Goal: Information Seeking & Learning: Compare options

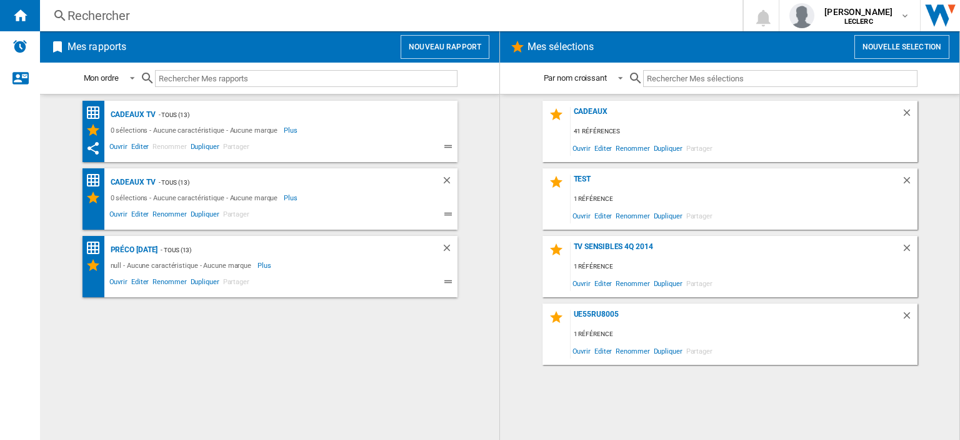
click at [268, 9] on div "Rechercher" at bounding box center [389, 16] width 643 height 18
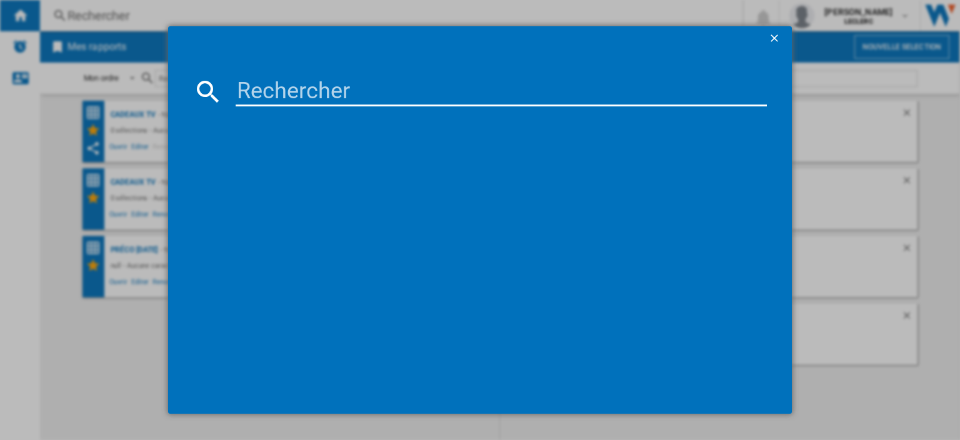
click at [330, 94] on input at bounding box center [501, 91] width 531 height 30
paste input "[CREDIT_CARD_NUMBER]"
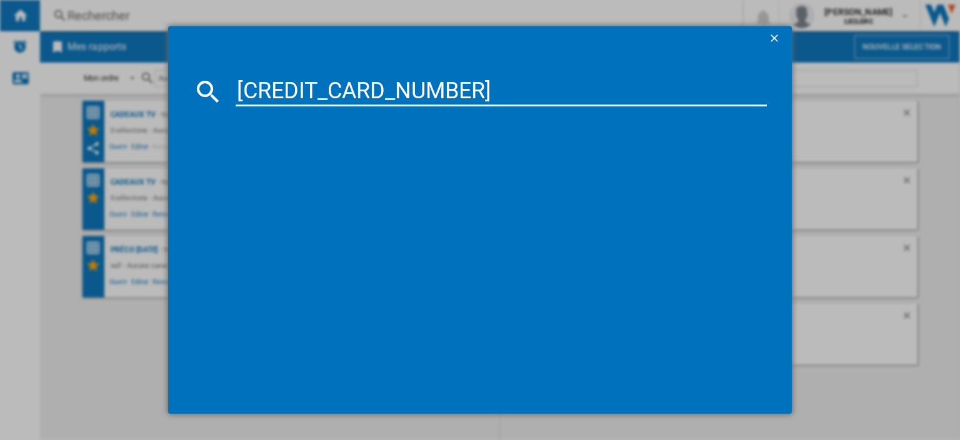
type input "[CREDIT_CARD_NUMBER]"
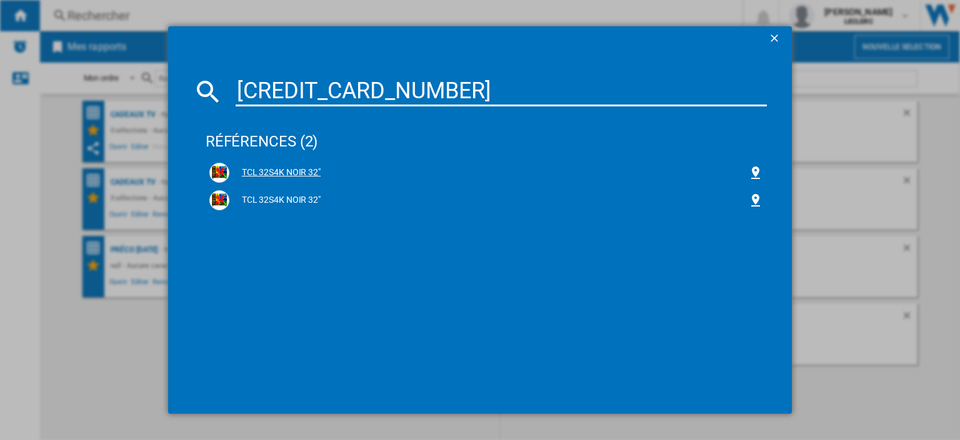
click at [275, 173] on div "TCL 32S4K NOIR 32"" at bounding box center [488, 172] width 519 height 13
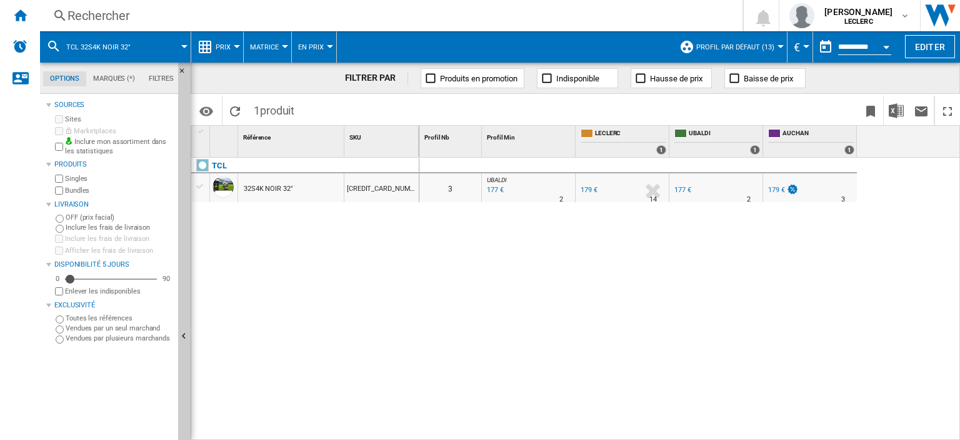
click at [682, 189] on div "177 €" at bounding box center [683, 190] width 17 height 8
click at [100, 17] on div "Rechercher" at bounding box center [389, 16] width 643 height 18
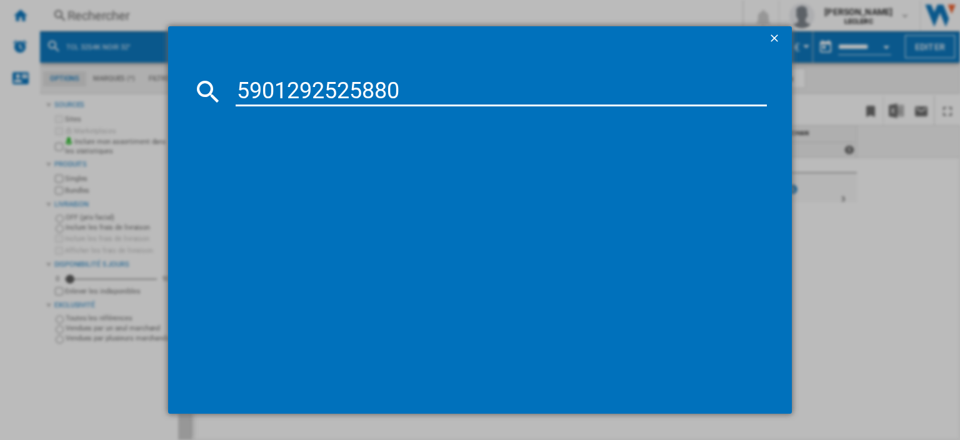
type input "5901292525880"
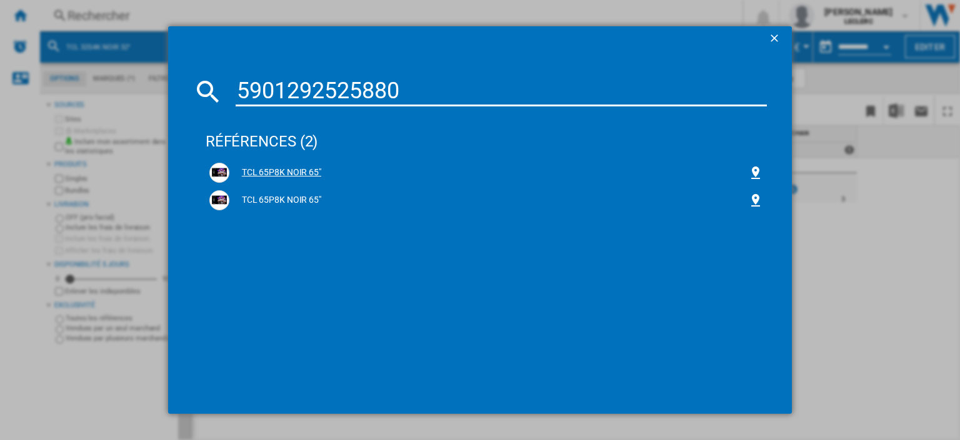
click at [306, 168] on div "TCL 65P8K NOIR 65"" at bounding box center [488, 172] width 519 height 13
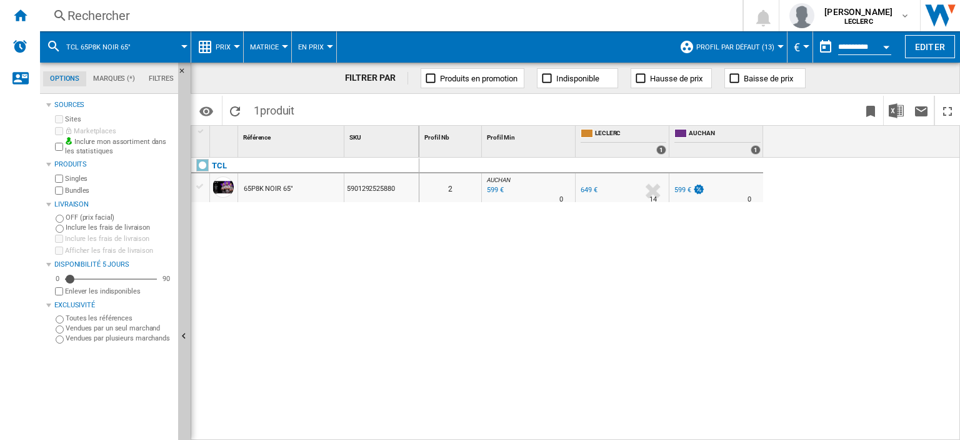
click at [500, 192] on div "599 €" at bounding box center [494, 190] width 19 height 13
click at [109, 13] on div "Rechercher" at bounding box center [389, 16] width 643 height 18
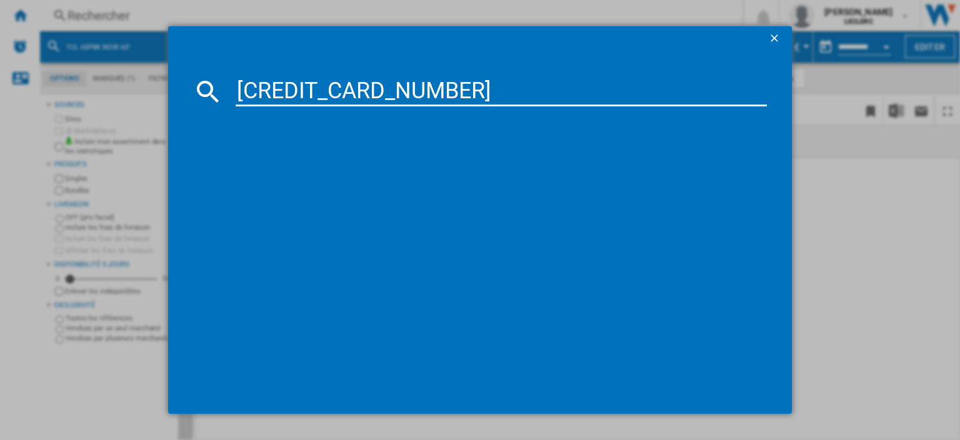
type input "[CREDIT_CARD_NUMBER]"
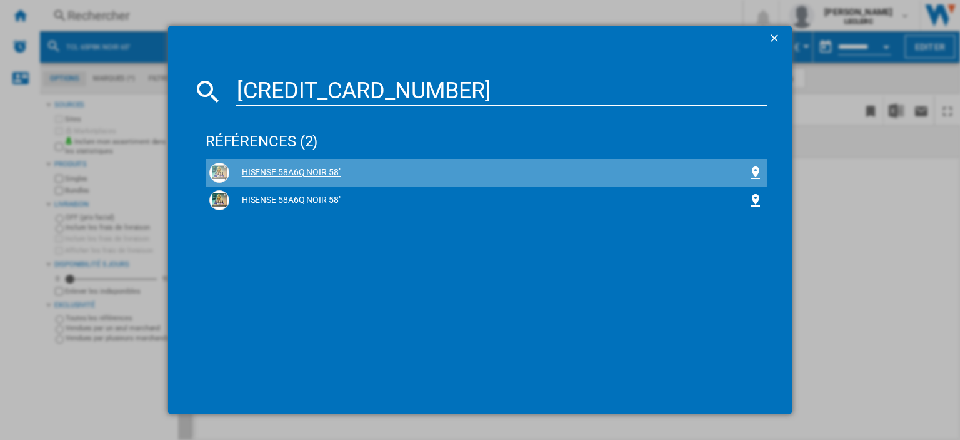
click at [308, 167] on div "HISENSE 58A6Q NOIR 58"" at bounding box center [488, 172] width 519 height 13
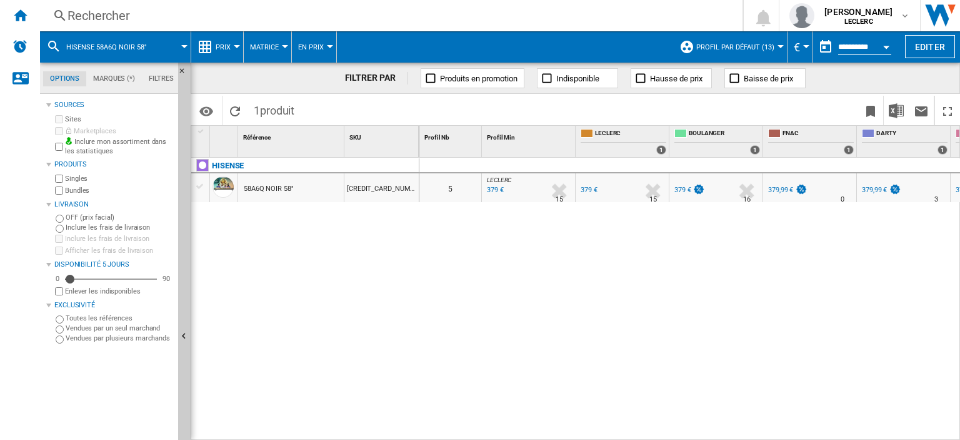
click at [678, 190] on div "379 €" at bounding box center [683, 190] width 17 height 8
click at [156, 13] on div "Rechercher" at bounding box center [389, 16] width 643 height 18
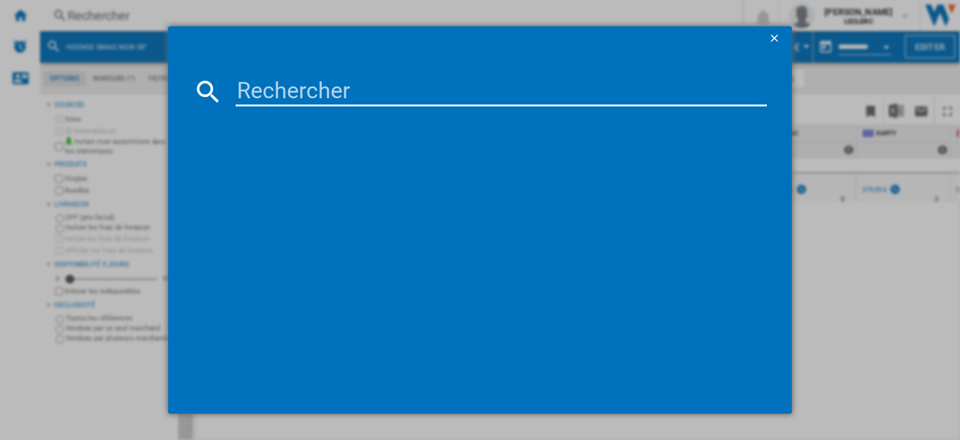
drag, startPoint x: 156, startPoint y: 13, endPoint x: 373, endPoint y: 94, distance: 230.9
paste input "3760259007263"
type input "3760259007263"
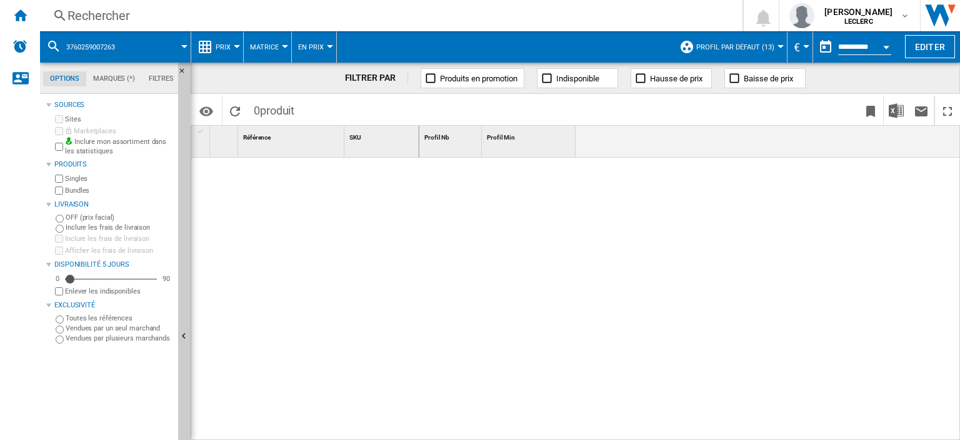
drag, startPoint x: 193, startPoint y: 13, endPoint x: 123, endPoint y: 12, distance: 70.0
drag, startPoint x: 123, startPoint y: 12, endPoint x: 80, endPoint y: 16, distance: 43.3
click at [80, 16] on div "Rechercher" at bounding box center [389, 16] width 643 height 18
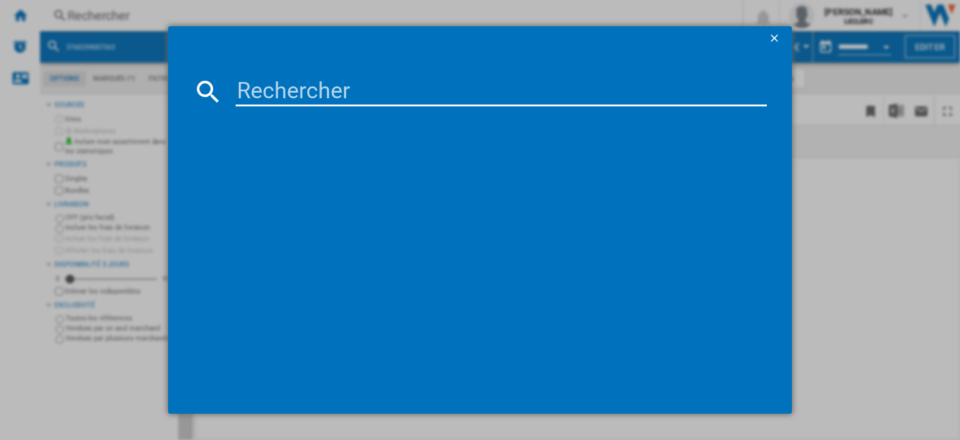
drag, startPoint x: 76, startPoint y: 9, endPoint x: 373, endPoint y: 91, distance: 308.1
paste input "3760259007263"
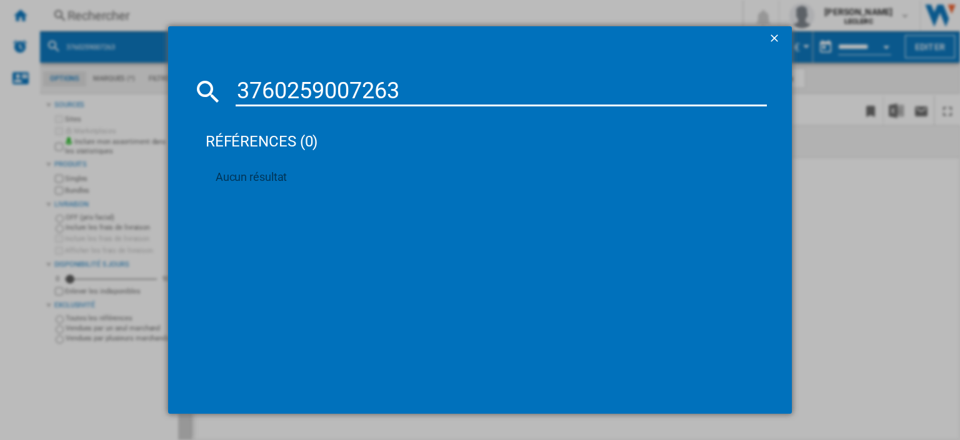
click at [338, 89] on input "3760259007263" at bounding box center [501, 91] width 531 height 30
click at [328, 89] on input "3760259007263" at bounding box center [501, 91] width 531 height 30
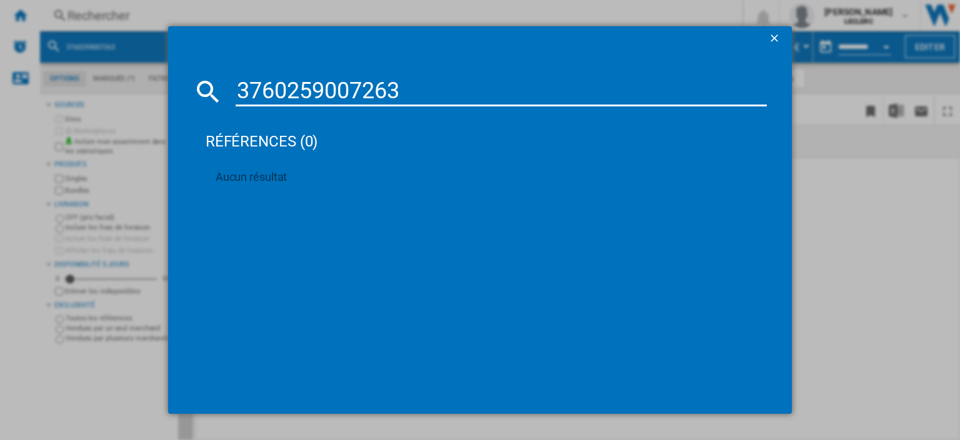
paste input "31138"
type input "3760259031138"
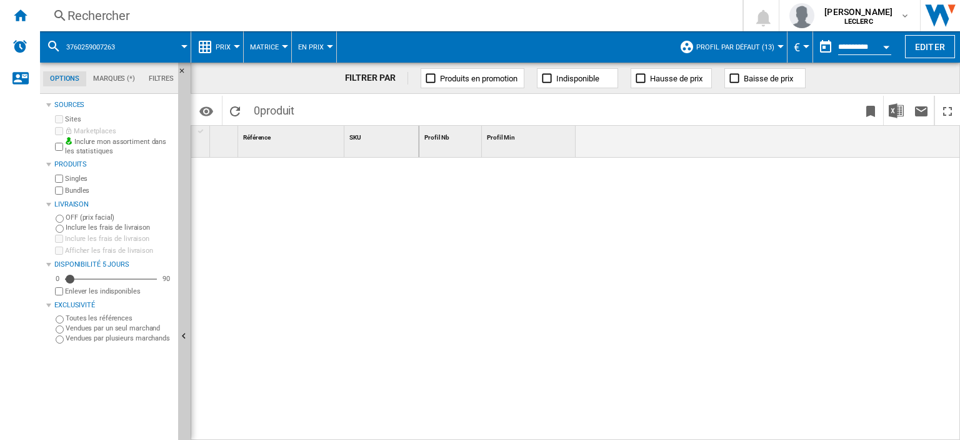
click at [104, 50] on span "3760259007263" at bounding box center [90, 47] width 49 height 8
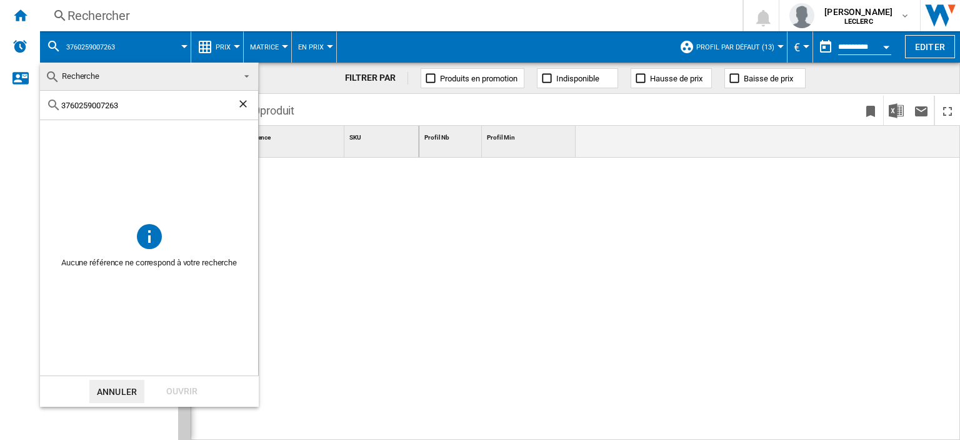
click at [247, 100] on ng-md-icon "Effacer la recherche" at bounding box center [244, 105] width 15 height 15
click at [116, 16] on md-backdrop at bounding box center [480, 220] width 960 height 440
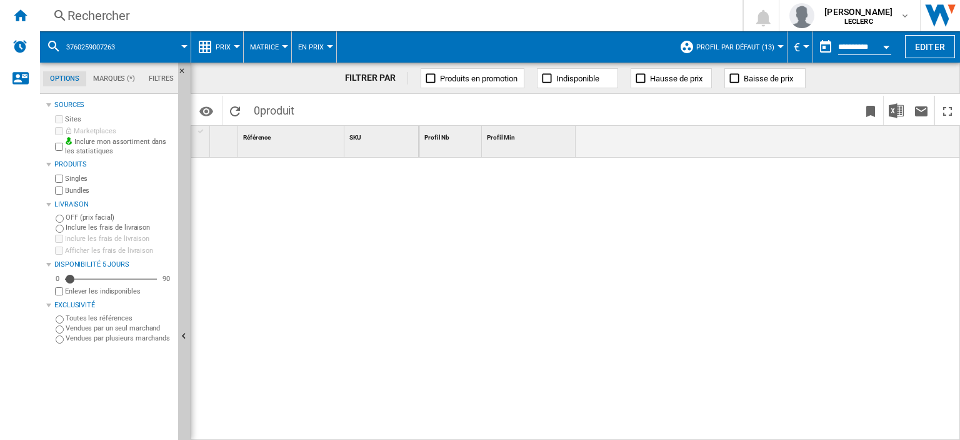
click at [116, 15] on div "Rechercher" at bounding box center [389, 16] width 643 height 18
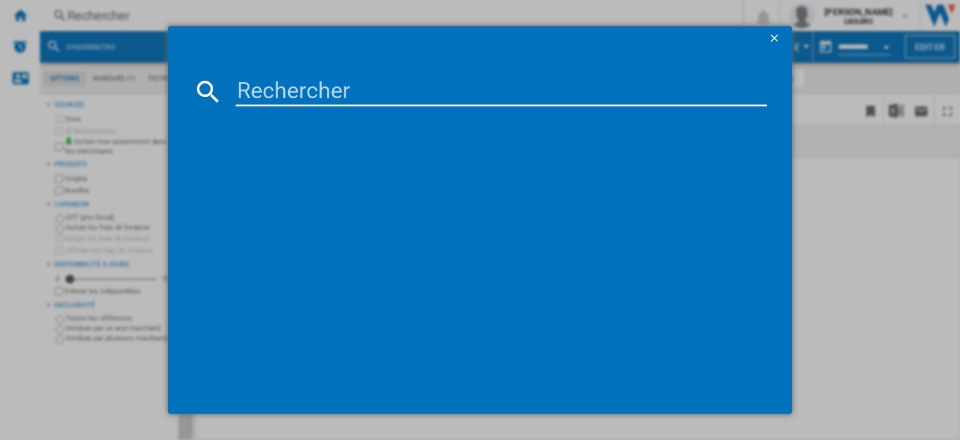
type input "8806097122579"
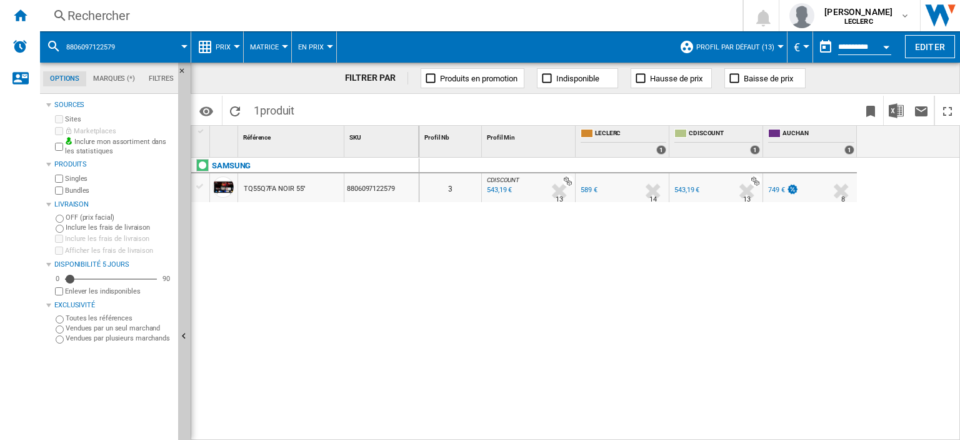
click at [265, 187] on div "TQ55Q7FA NOIR 55"" at bounding box center [275, 188] width 62 height 29
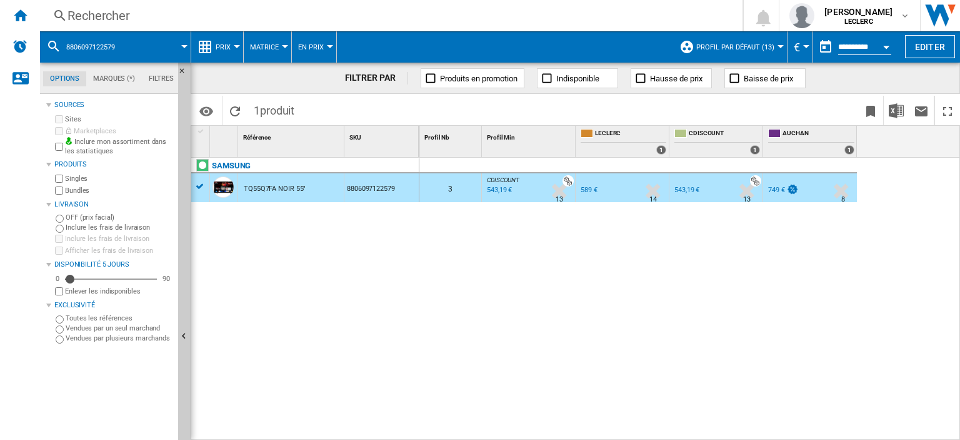
click at [273, 187] on div "TQ55Q7FA NOIR 55"" at bounding box center [275, 188] width 62 height 29
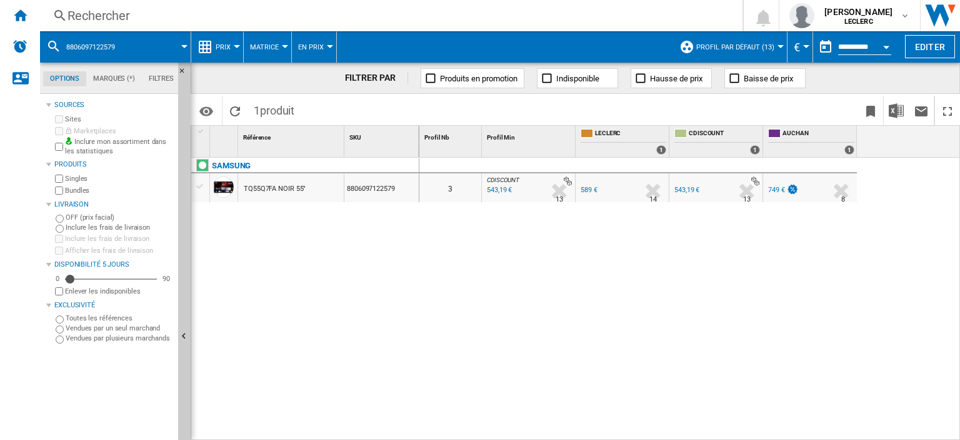
click at [691, 188] on div "543,19 €" at bounding box center [687, 190] width 25 height 8
drag, startPoint x: 90, startPoint y: 11, endPoint x: 73, endPoint y: 19, distance: 19.6
click at [73, 19] on div "Rechercher" at bounding box center [389, 16] width 643 height 18
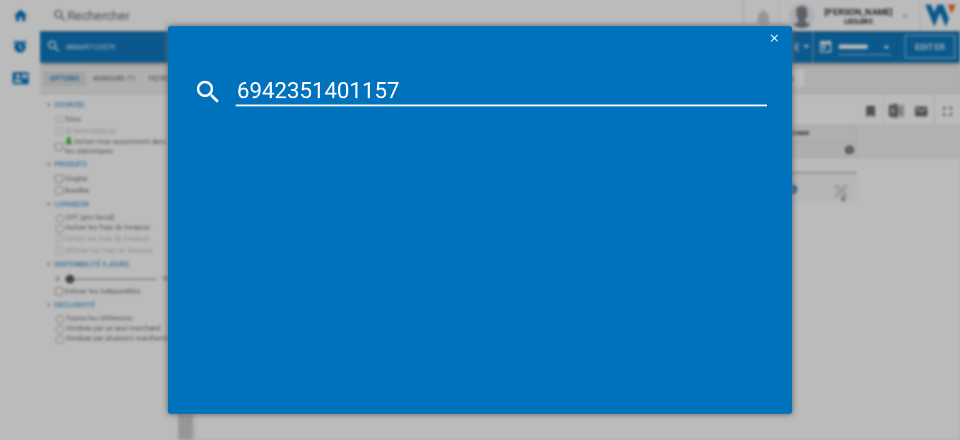
type input "6942351401157"
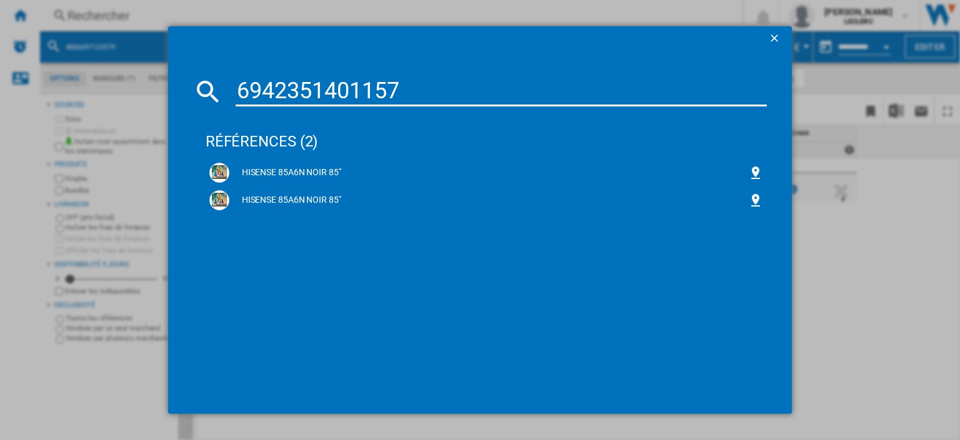
click at [311, 178] on div "HISENSE 85A6N NOIR 85"" at bounding box center [488, 172] width 519 height 13
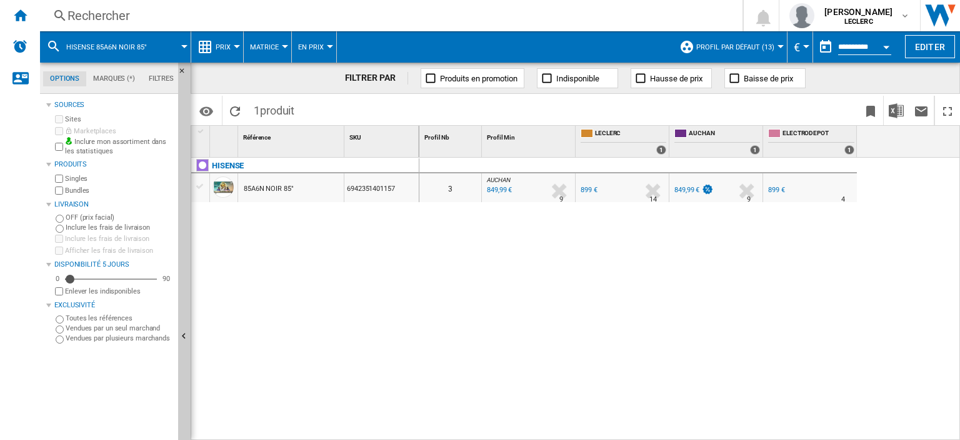
click at [503, 189] on div "849,99 €" at bounding box center [498, 190] width 27 height 13
click at [133, 9] on div "Rechercher" at bounding box center [389, 16] width 643 height 18
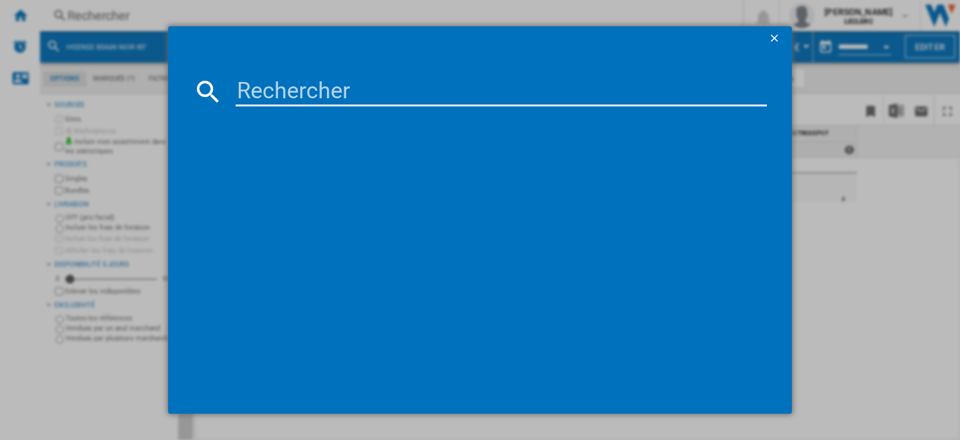
type input "8806095556086"
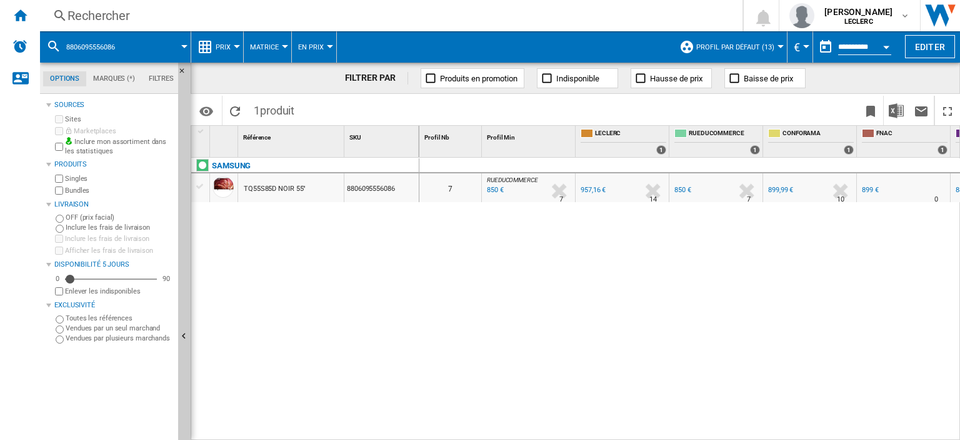
click at [98, 18] on div "Rechercher" at bounding box center [389, 16] width 643 height 18
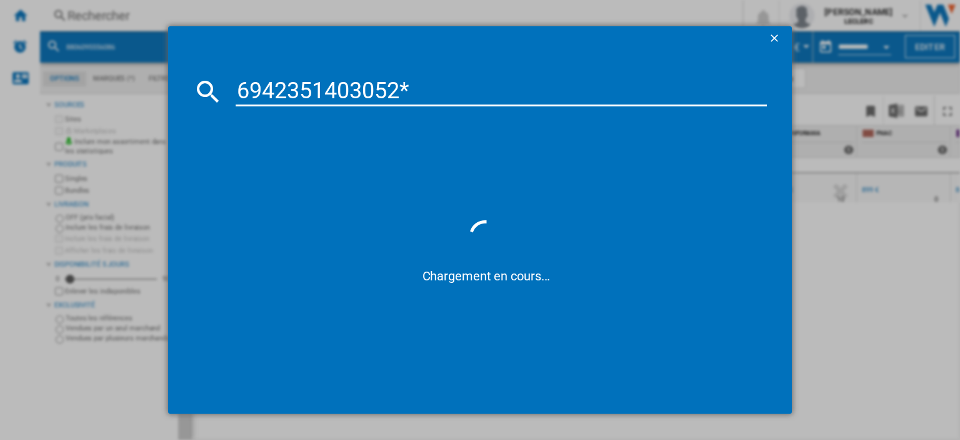
type input "6942351403052"
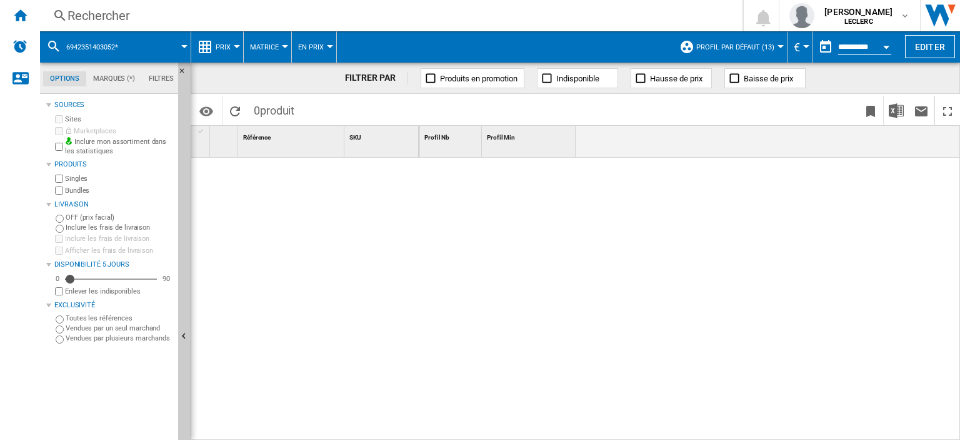
click at [138, 18] on div "Rechercher" at bounding box center [389, 16] width 643 height 18
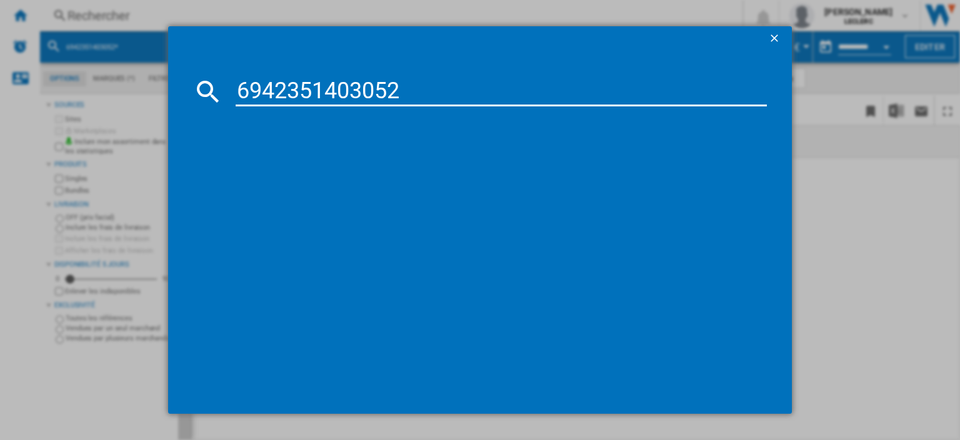
type input "6942351403052"
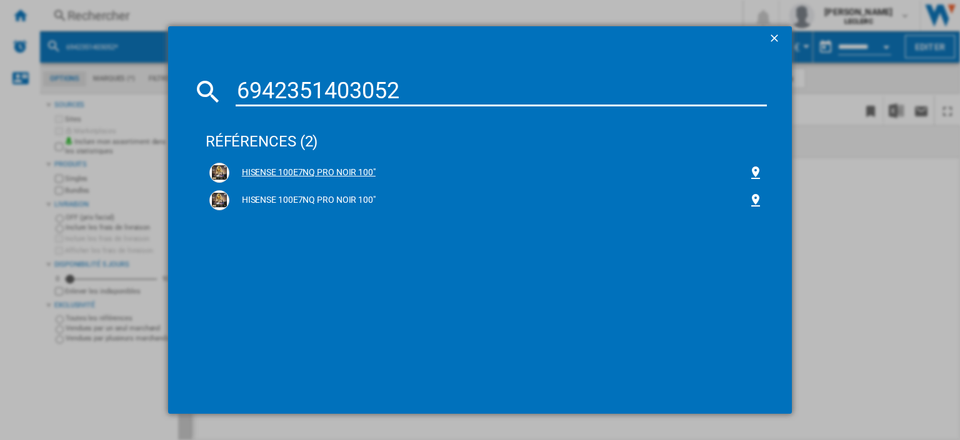
click at [313, 169] on div "HISENSE 100E7NQ PRO NOIR 100"" at bounding box center [488, 172] width 519 height 13
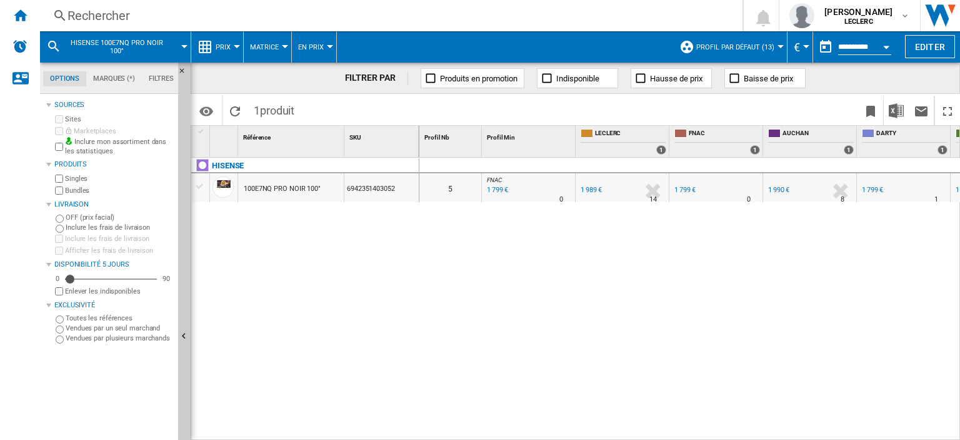
click at [497, 188] on div "1 799 €" at bounding box center [496, 190] width 23 height 13
click at [123, 14] on div "Rechercher" at bounding box center [389, 16] width 643 height 18
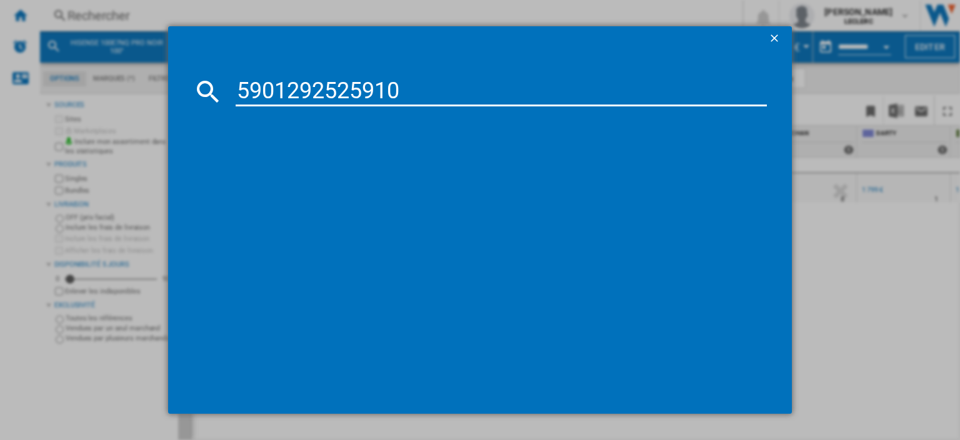
type input "5901292525910"
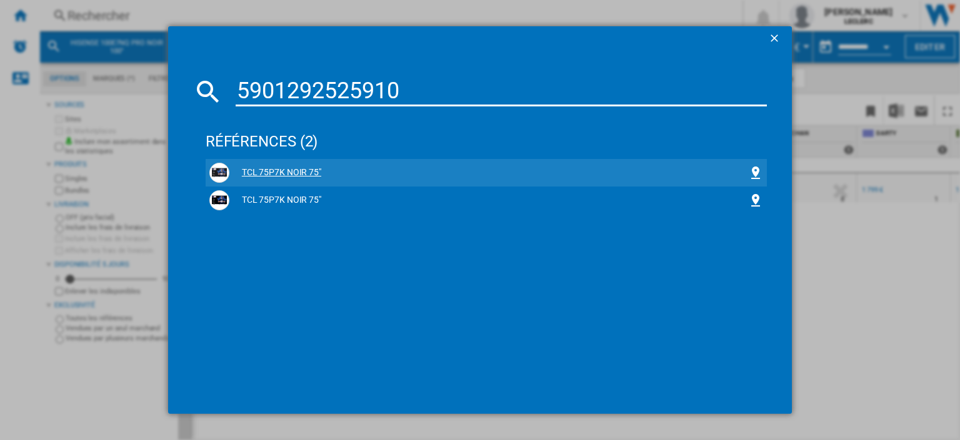
click at [295, 179] on div "TCL 75P7K NOIR 75"" at bounding box center [486, 173] width 554 height 20
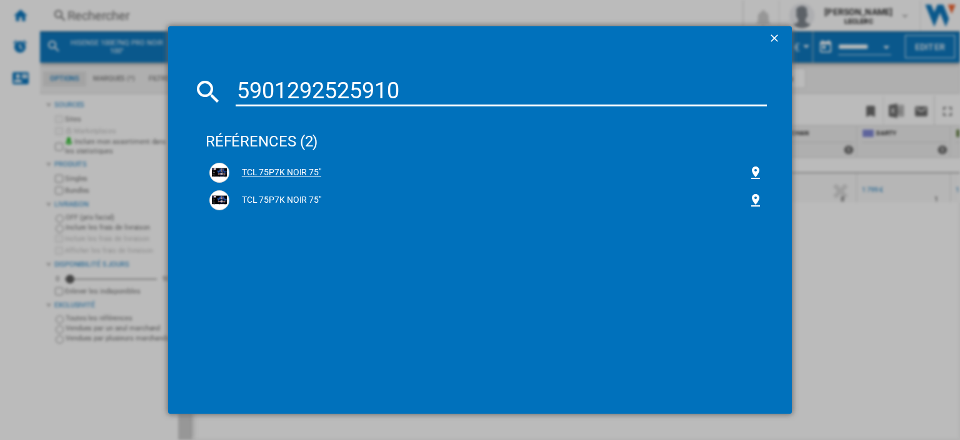
click at [285, 167] on div "TCL 75P7K NOIR 75"" at bounding box center [488, 172] width 519 height 13
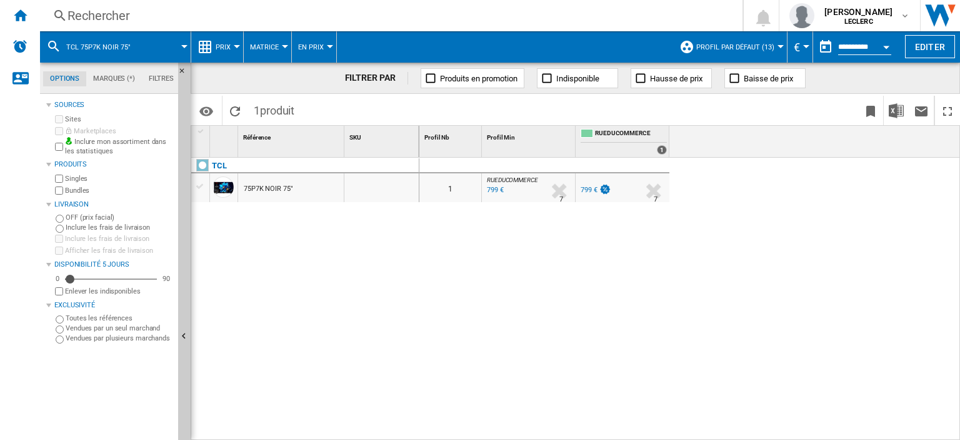
click at [258, 187] on div "75P7K NOIR 75"" at bounding box center [268, 188] width 49 height 29
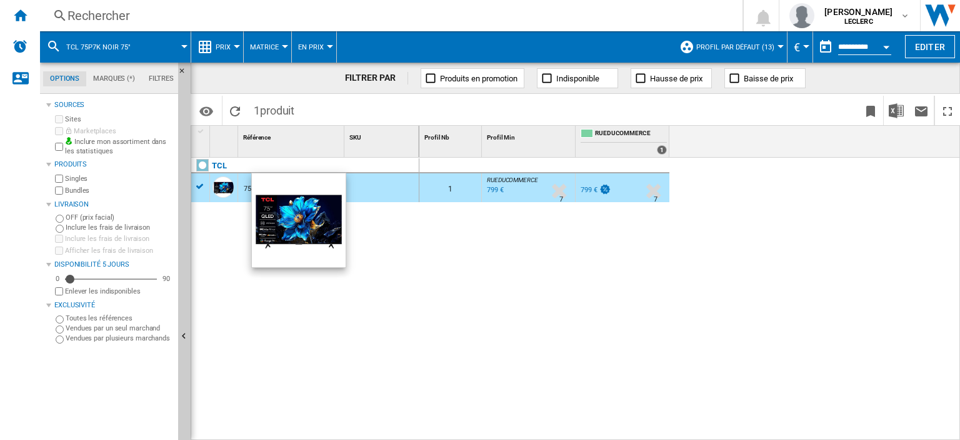
click at [215, 190] on div at bounding box center [223, 186] width 21 height 21
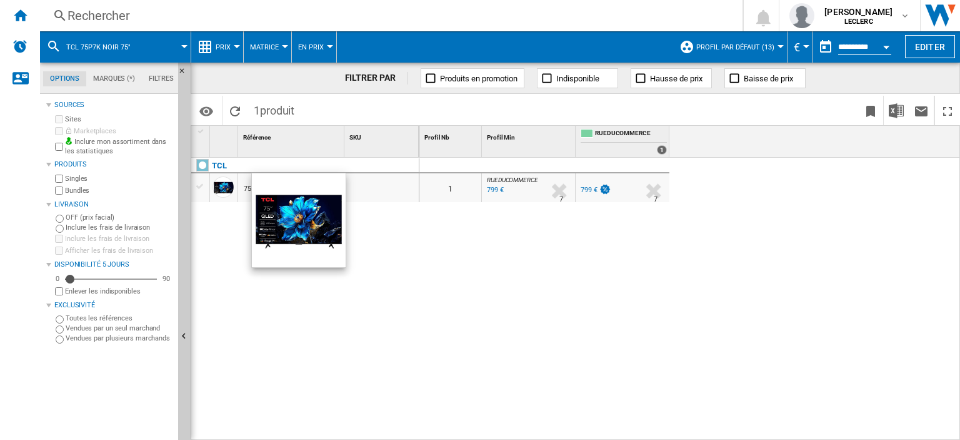
click at [217, 188] on div at bounding box center [223, 186] width 21 height 21
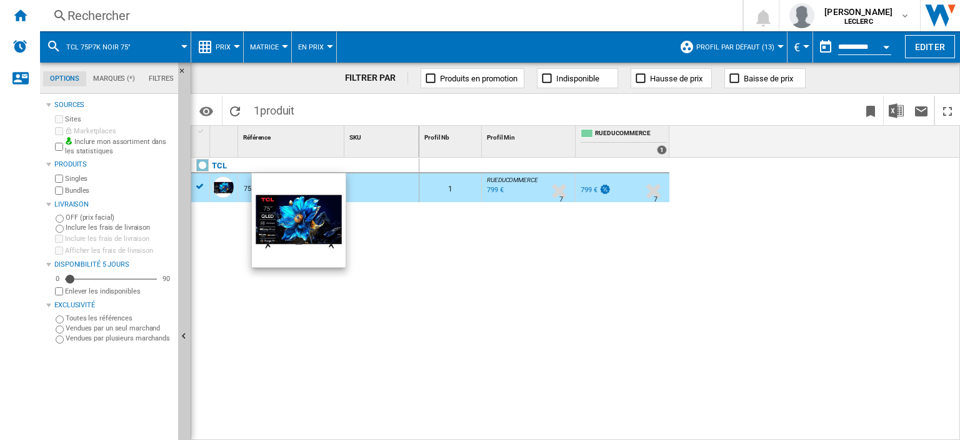
click at [217, 188] on div at bounding box center [223, 186] width 21 height 21
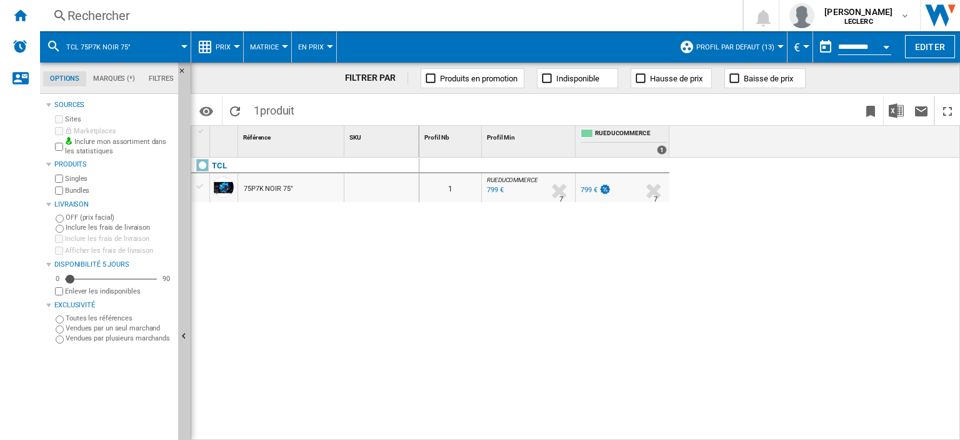
click at [88, 20] on div "Rechercher" at bounding box center [389, 16] width 643 height 18
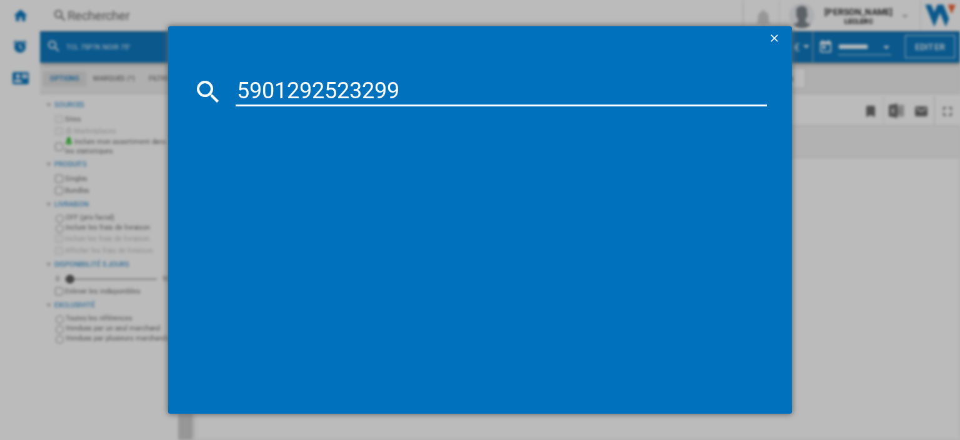
type input "5901292523299"
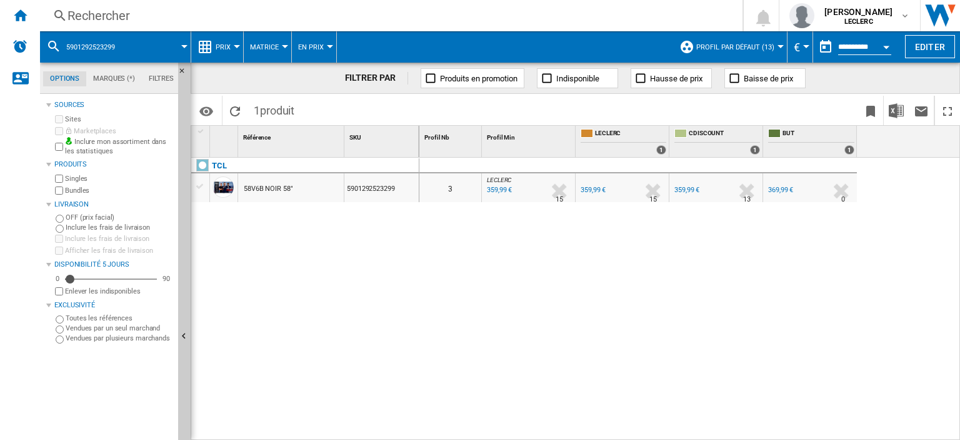
click at [695, 187] on div "359,99 €" at bounding box center [687, 190] width 25 height 8
click at [83, 27] on div "Rechercher Rechercher 0 [PERSON_NAME] LECLERC LECLERC Mes paramètres Se déconne…" at bounding box center [500, 15] width 920 height 31
click at [95, 20] on div "Rechercher" at bounding box center [389, 16] width 643 height 18
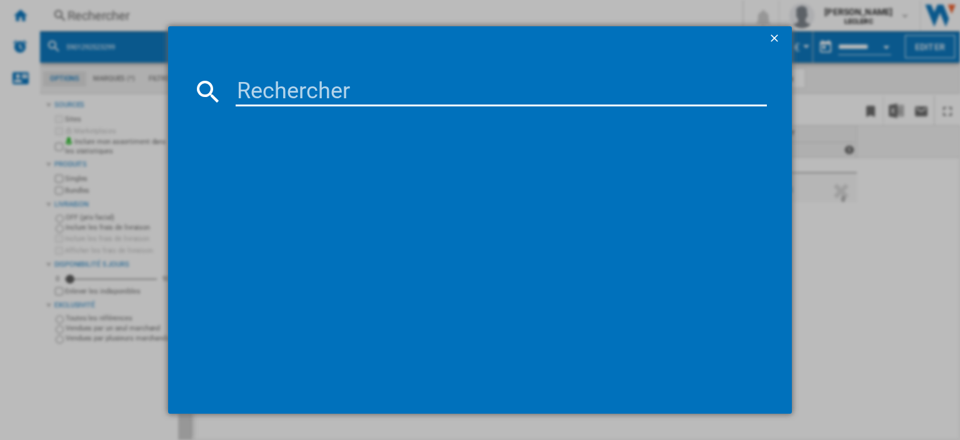
type input "24TQ510S-PZ"
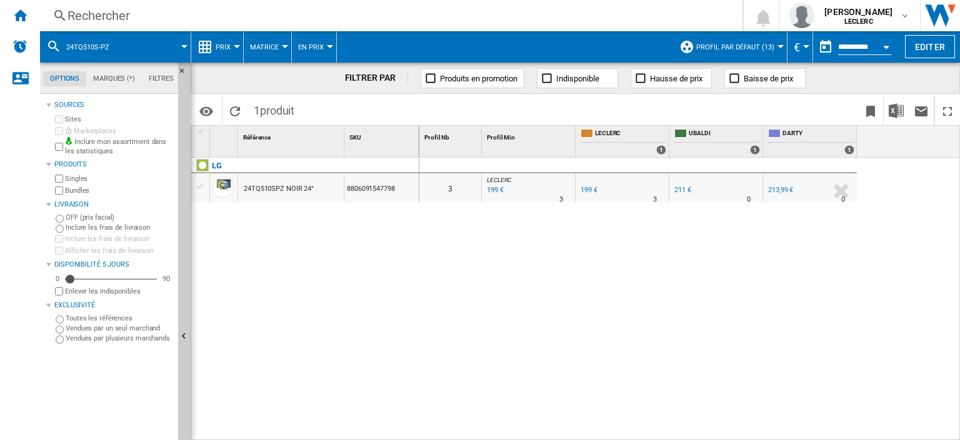
click at [171, 17] on div "Rechercher" at bounding box center [389, 16] width 643 height 18
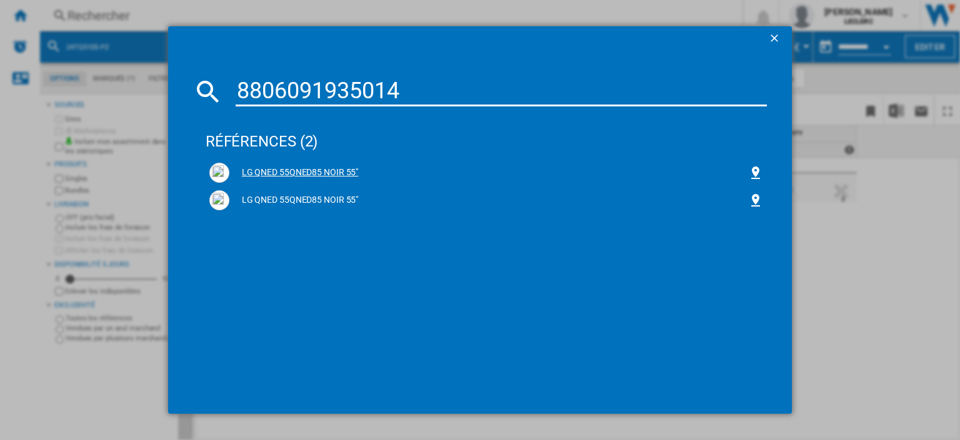
type input "8806091935014"
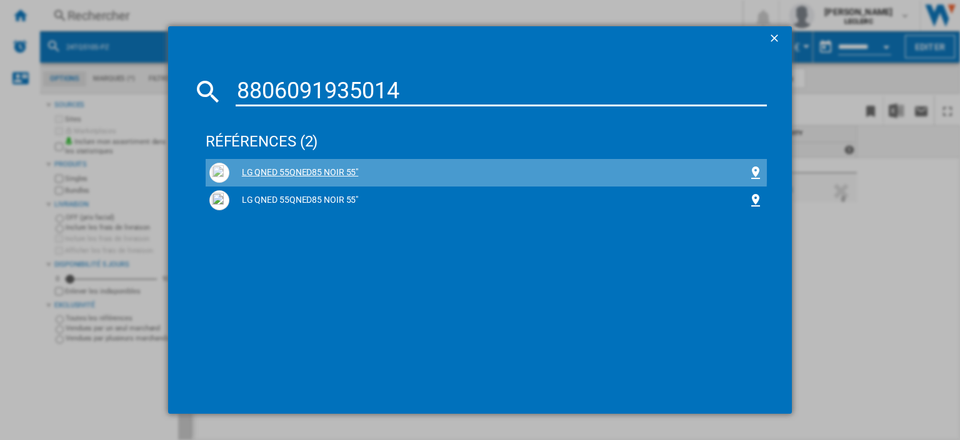
click at [315, 165] on div "LG QNED 55QNED85 NOIR 55"" at bounding box center [486, 173] width 554 height 20
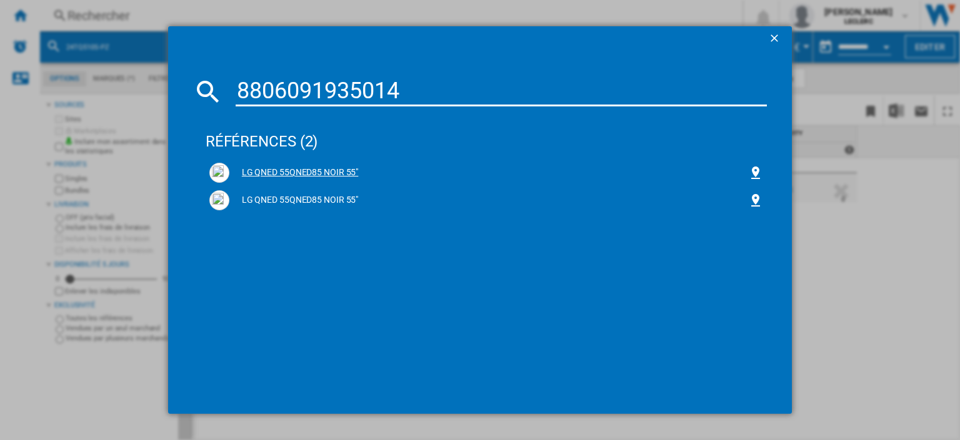
click at [310, 169] on div "LG QNED 55QNED85 NOIR 55"" at bounding box center [488, 172] width 519 height 13
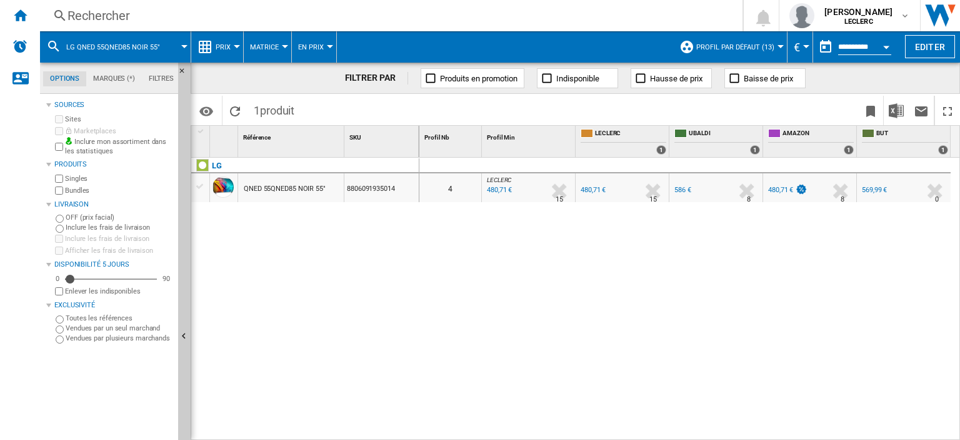
click at [784, 187] on div "480,71 €" at bounding box center [780, 190] width 25 height 8
click at [91, 14] on div "Rechercher" at bounding box center [389, 16] width 643 height 18
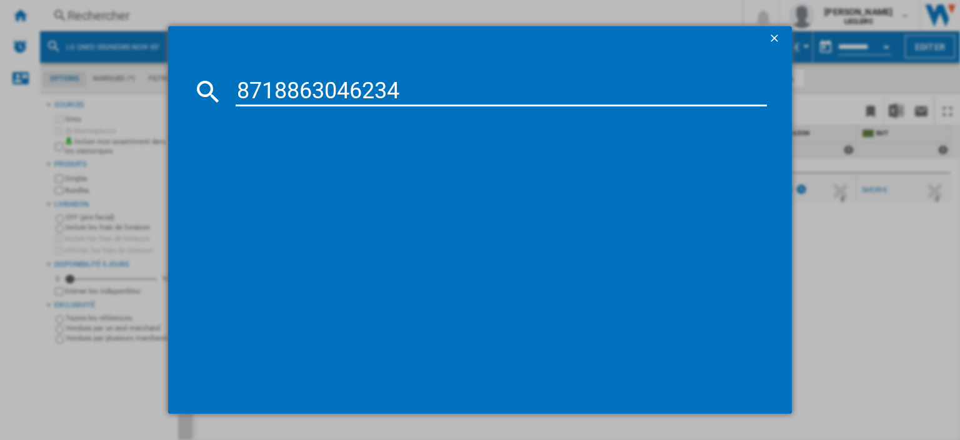
type input "8718863046234"
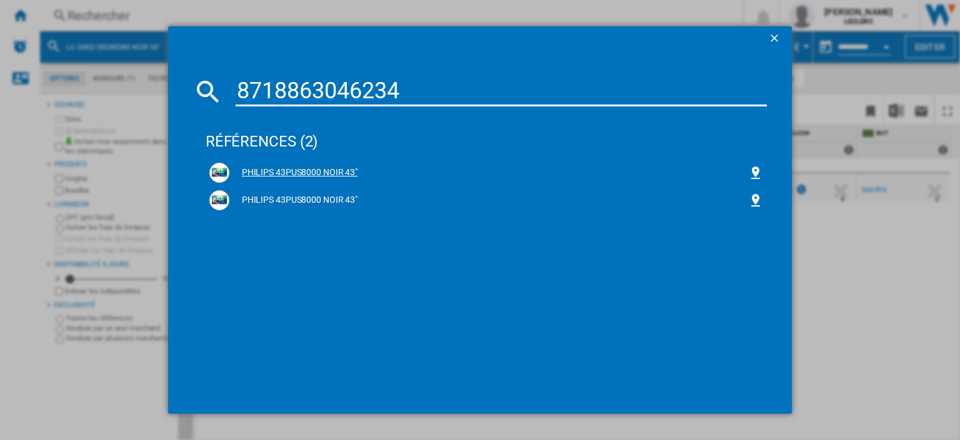
click at [320, 172] on div "PHILIPS 43PUS8000 NOIR 43"" at bounding box center [488, 172] width 519 height 13
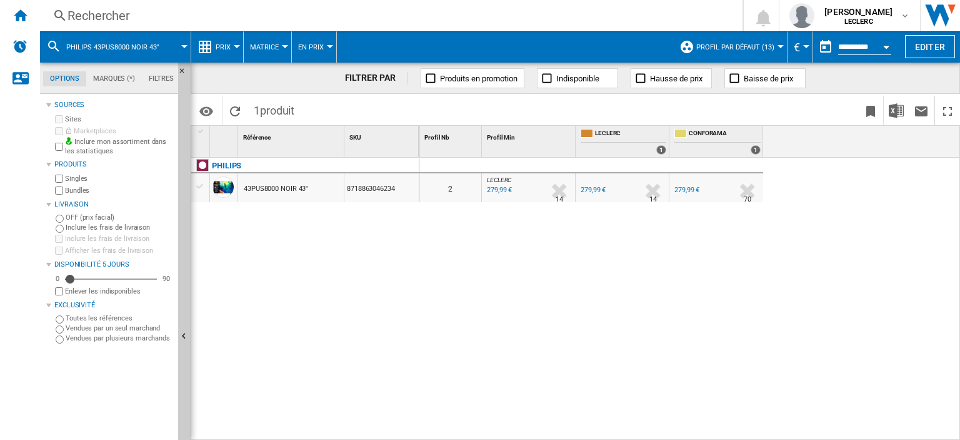
click at [121, 9] on div "Rechercher" at bounding box center [389, 16] width 643 height 18
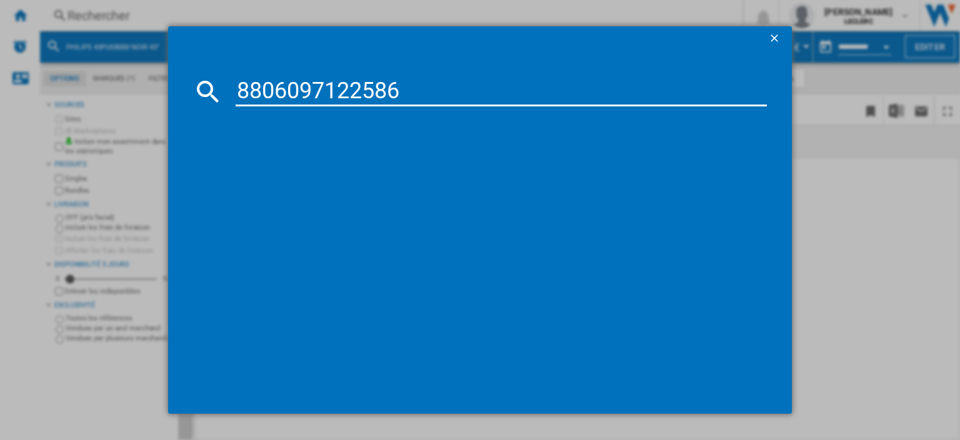
type input "8806097122586"
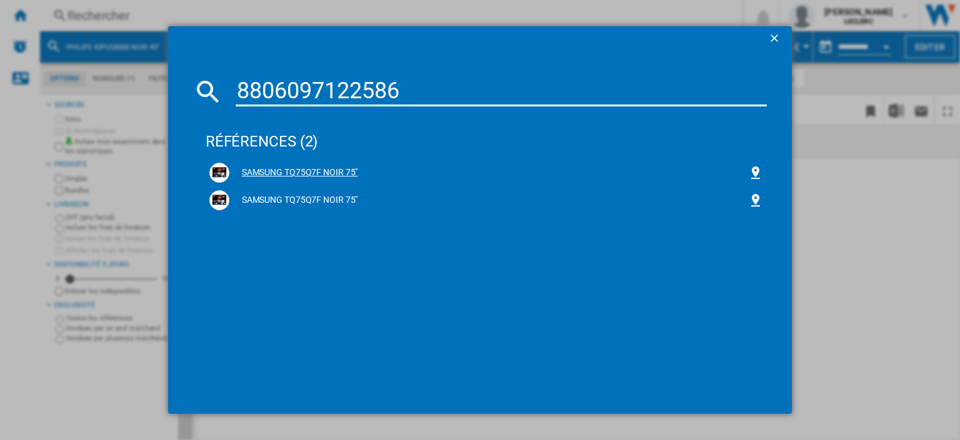
click at [319, 172] on div "SAMSUNG TQ75Q7F NOIR 75"" at bounding box center [488, 172] width 519 height 13
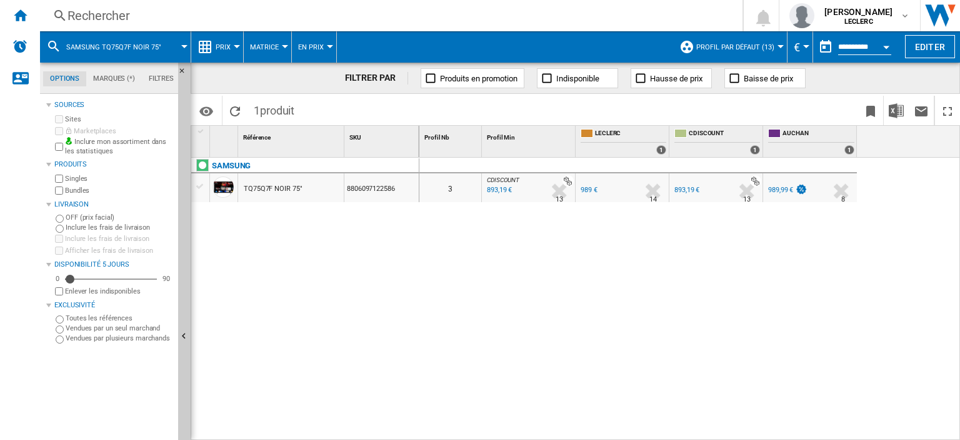
click at [788, 191] on div "989,99 €" at bounding box center [780, 190] width 25 height 8
click at [177, 14] on div "Rechercher" at bounding box center [389, 16] width 643 height 18
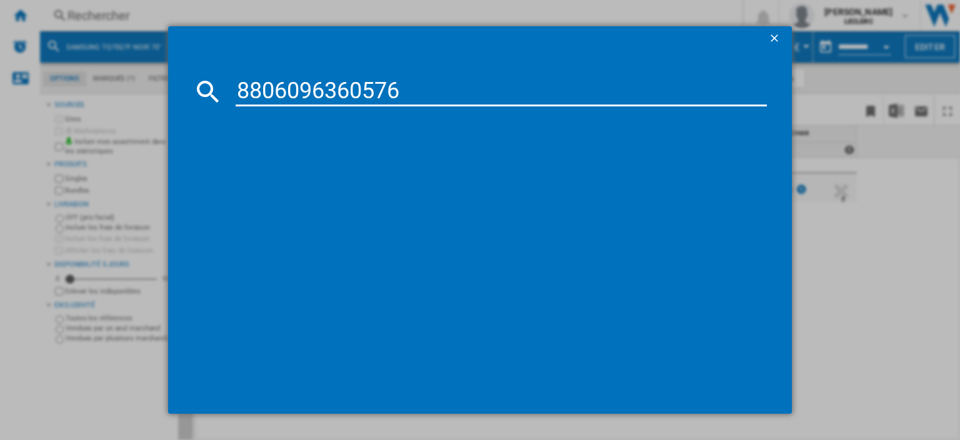
type input "8806096360576"
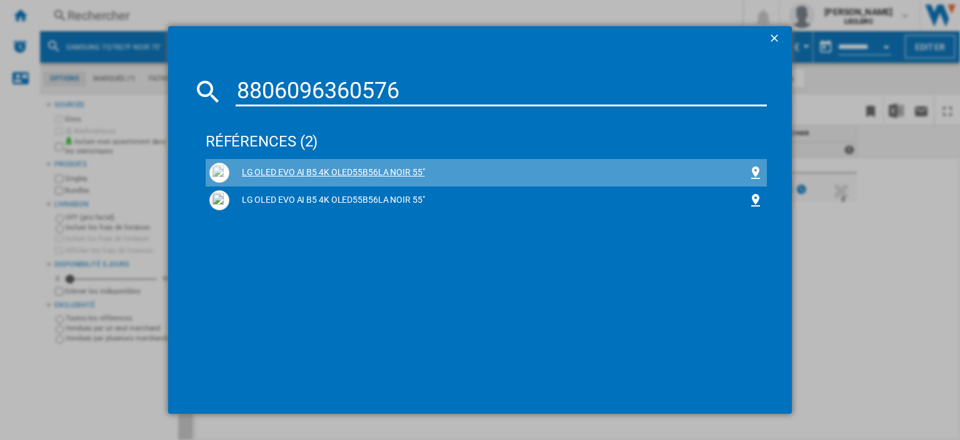
click at [350, 171] on div "LG OLED EVO AI B5 4K OLED55B56LA NOIR 55"" at bounding box center [488, 172] width 519 height 13
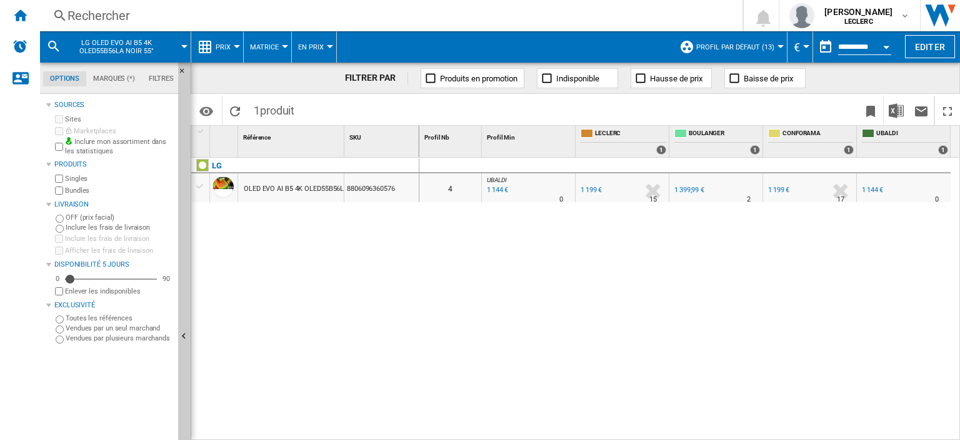
click at [488, 187] on div "1 144 €" at bounding box center [496, 190] width 23 height 13
click at [157, 17] on div "Rechercher" at bounding box center [389, 16] width 643 height 18
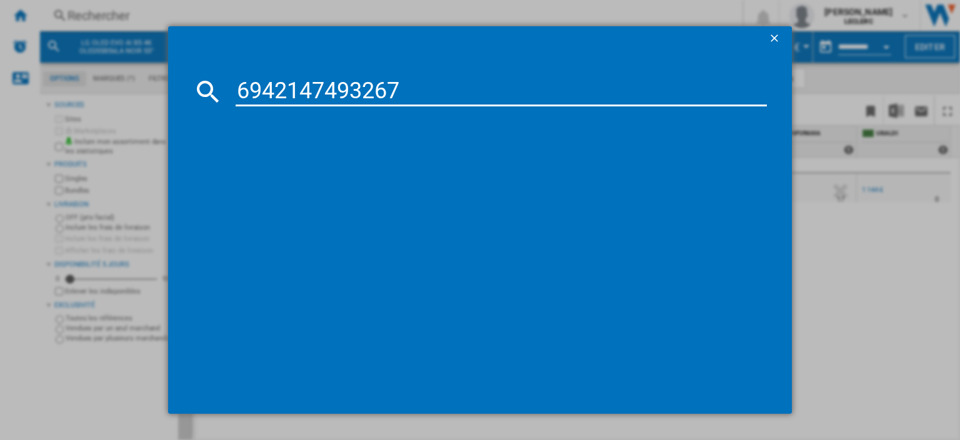
type input "6942147493267"
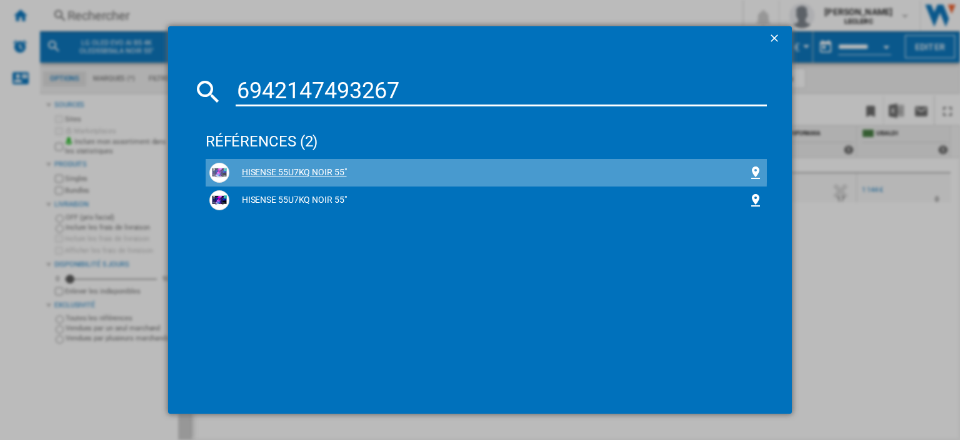
click at [320, 166] on div "HISENSE 55U7KQ NOIR 55"" at bounding box center [488, 172] width 519 height 13
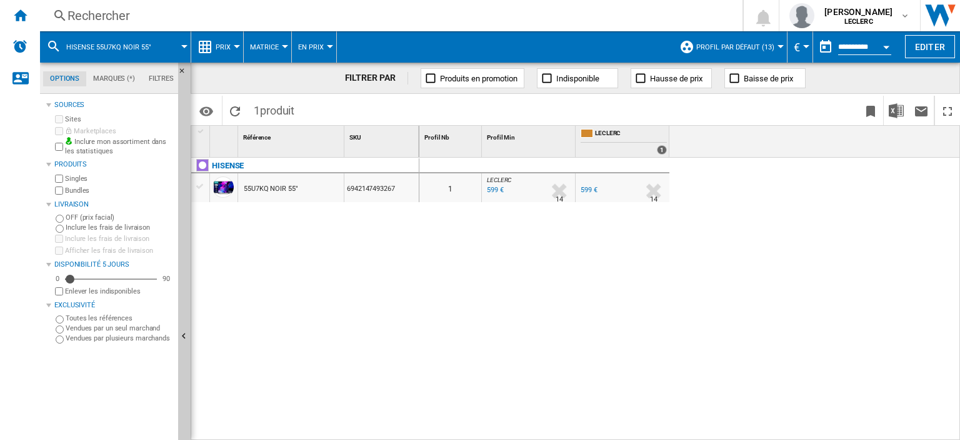
click at [279, 183] on div "55U7KQ NOIR 55"" at bounding box center [271, 188] width 54 height 29
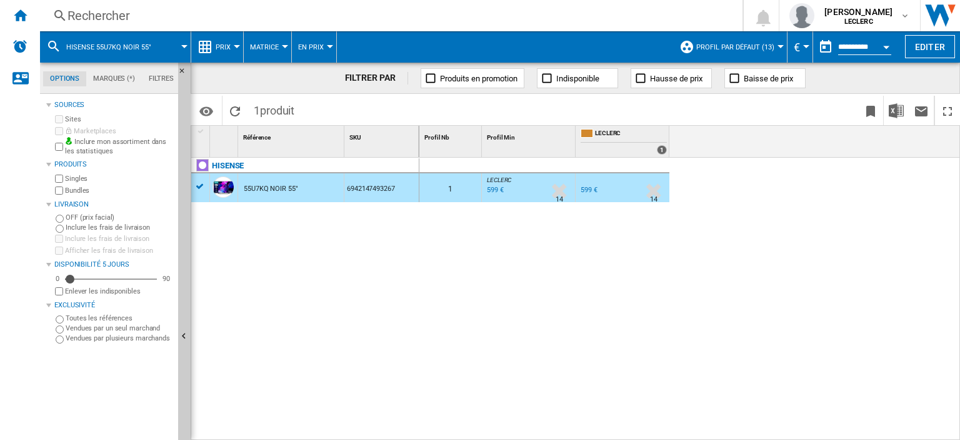
click at [282, 188] on div "55U7KQ NOIR 55"" at bounding box center [271, 188] width 54 height 29
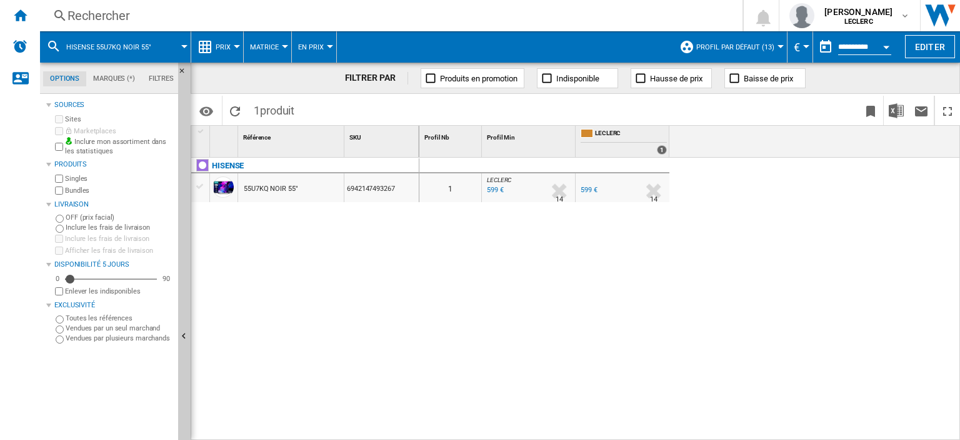
click at [282, 188] on div "55U7KQ NOIR 55"" at bounding box center [271, 188] width 54 height 29
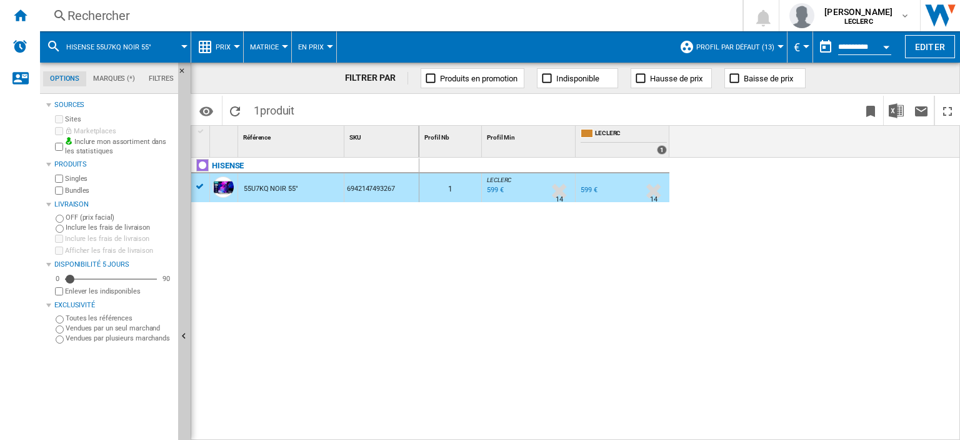
click at [108, 12] on div "Rechercher" at bounding box center [389, 16] width 643 height 18
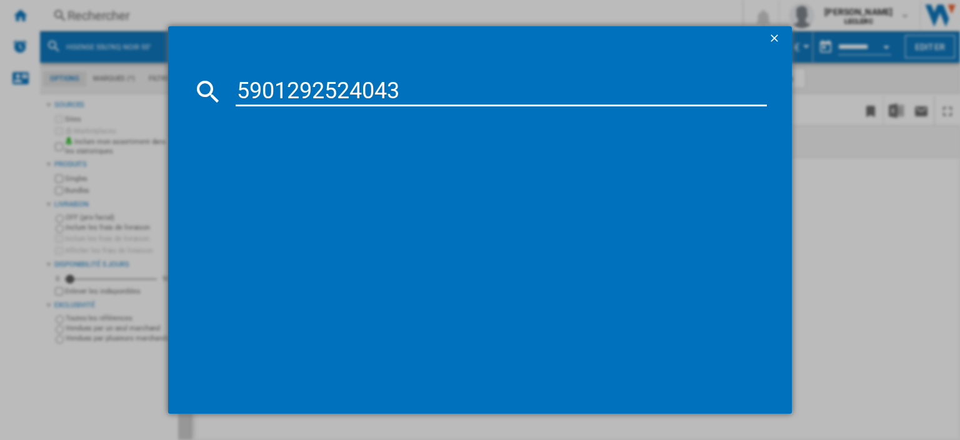
type input "5901292524043"
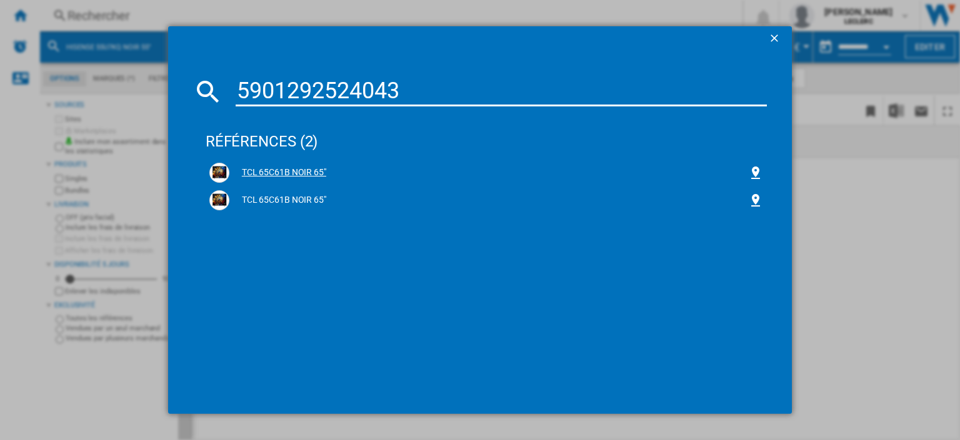
click at [289, 163] on div "TCL 65C61B NOIR 65"" at bounding box center [486, 173] width 554 height 20
click at [303, 169] on div "TCL 65C61B NOIR 65"" at bounding box center [488, 172] width 519 height 13
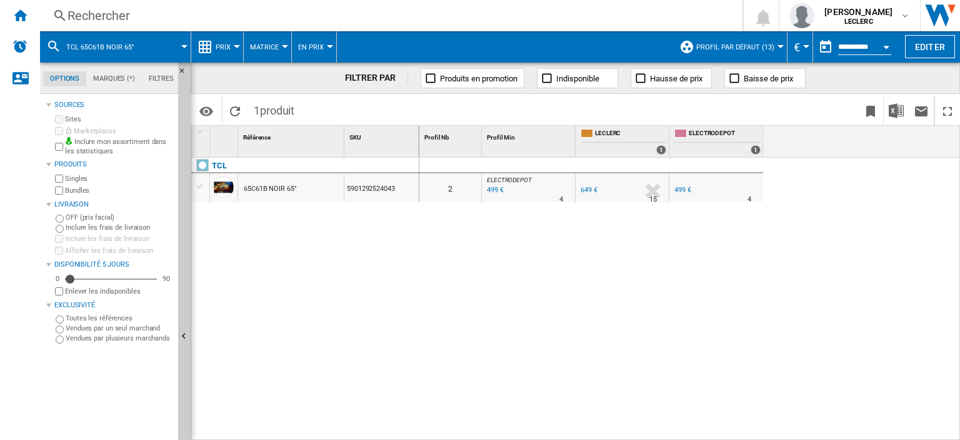
click at [496, 189] on div "499 €" at bounding box center [494, 190] width 19 height 13
click at [76, 20] on div "Rechercher" at bounding box center [389, 16] width 643 height 18
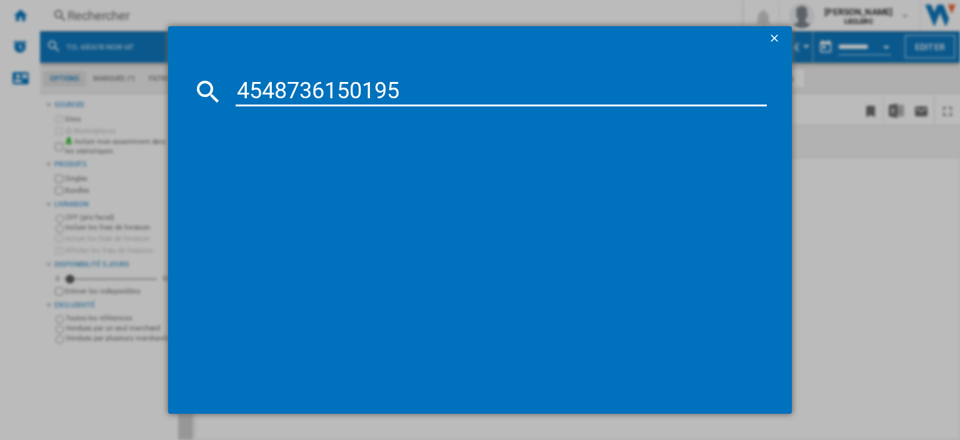
type input "4548736150195"
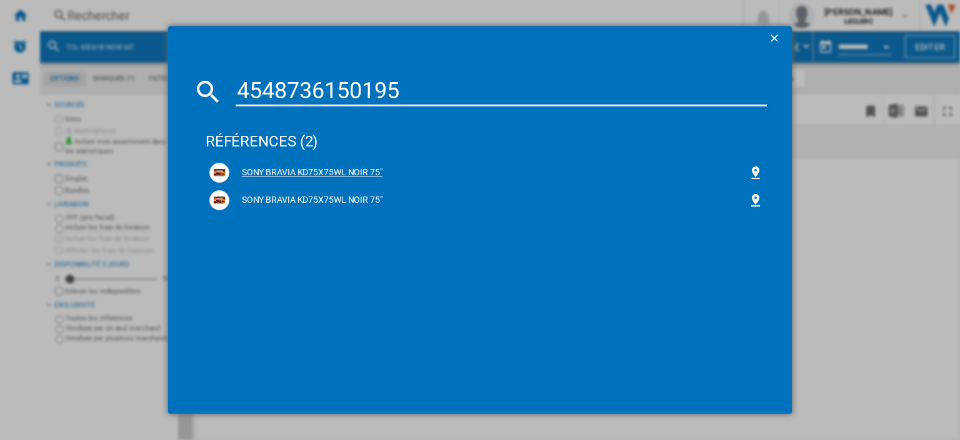
click at [336, 173] on div "SONY BRAVIA KD75X75WL NOIR 75"" at bounding box center [488, 172] width 519 height 13
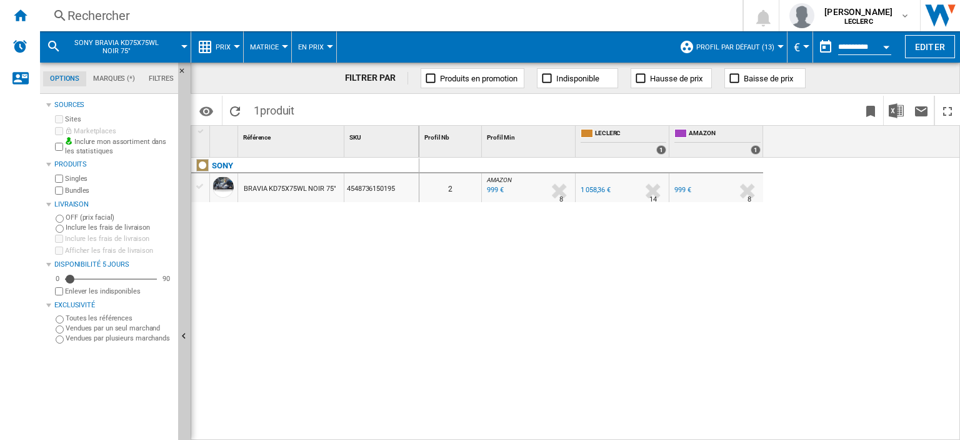
click at [121, 17] on div "Rechercher" at bounding box center [389, 16] width 643 height 18
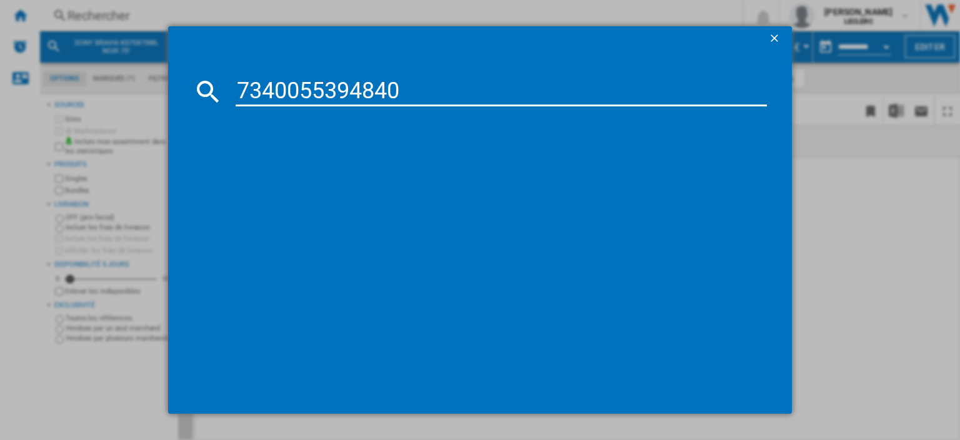
type input "7340055394840"
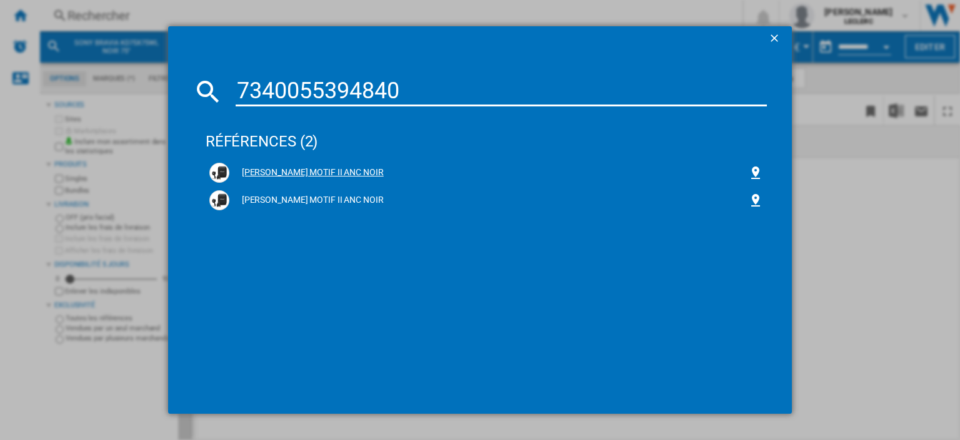
drag, startPoint x: 317, startPoint y: 172, endPoint x: 324, endPoint y: 170, distance: 7.1
click at [317, 172] on div "[PERSON_NAME] MOTIF II ANC NOIR" at bounding box center [488, 172] width 519 height 13
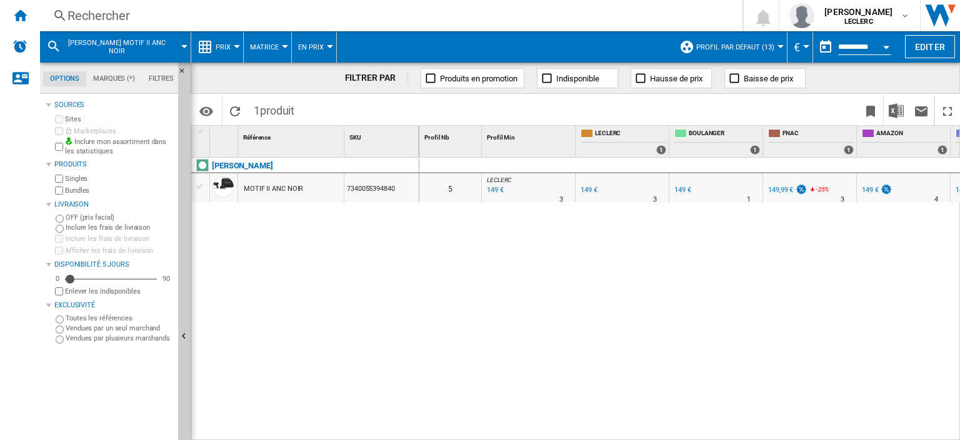
click at [154, 21] on div "Rechercher" at bounding box center [389, 16] width 643 height 18
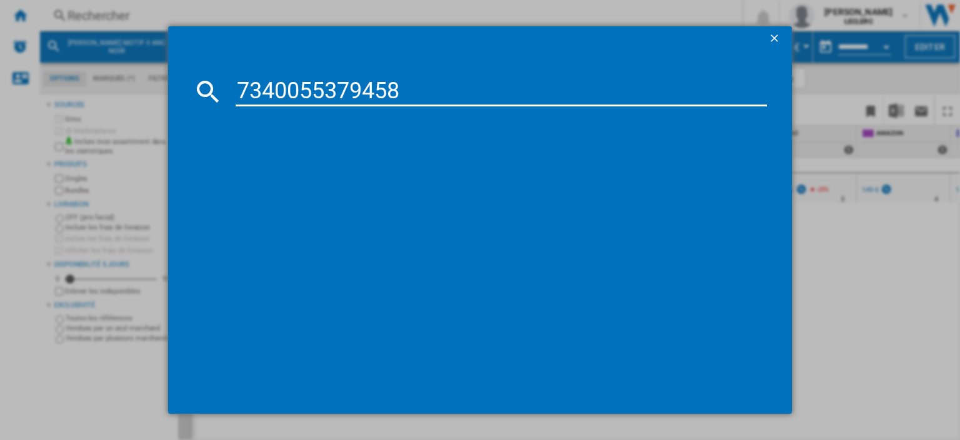
type input "7340055379458"
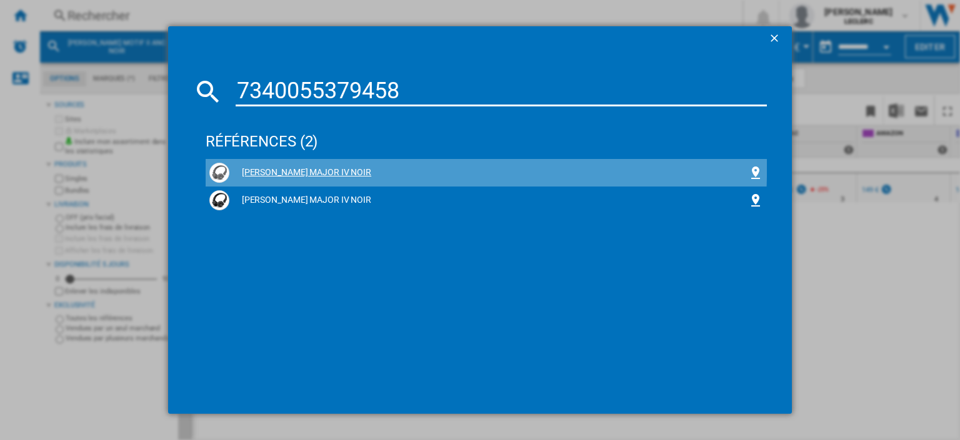
click at [323, 164] on div "[PERSON_NAME] MAJOR IV NOIR" at bounding box center [486, 173] width 554 height 20
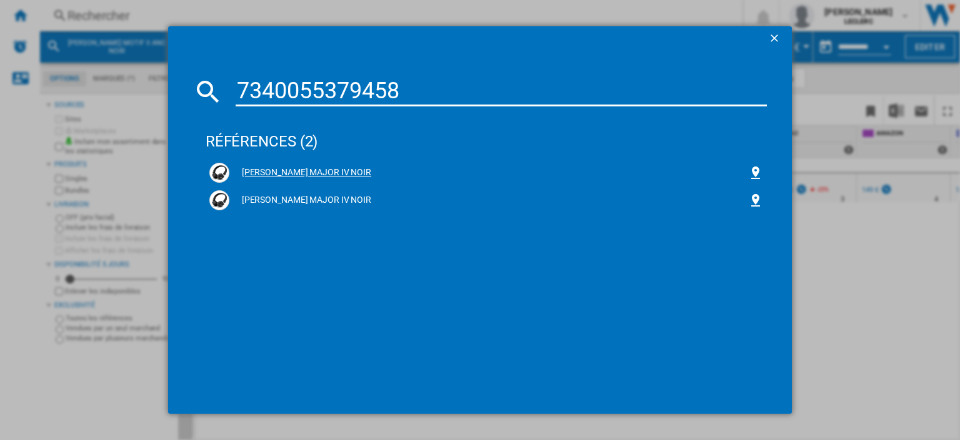
click at [321, 165] on div "[PERSON_NAME] MAJOR IV NOIR" at bounding box center [486, 173] width 554 height 20
click at [335, 171] on div "[PERSON_NAME] MAJOR IV NOIR" at bounding box center [488, 172] width 519 height 13
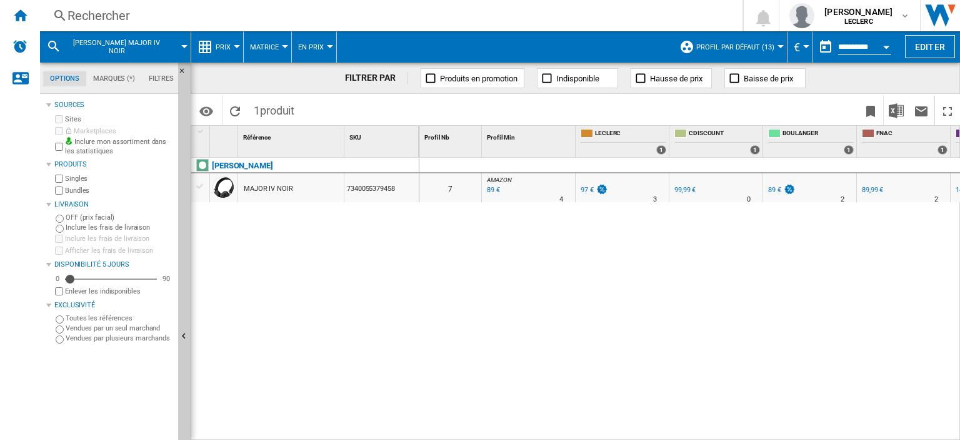
click at [87, 19] on div "Rechercher" at bounding box center [389, 16] width 643 height 18
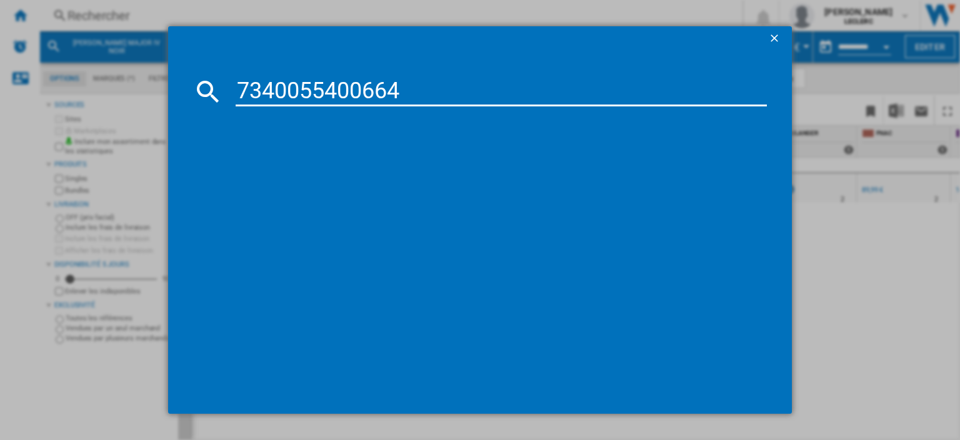
type input "7340055400664"
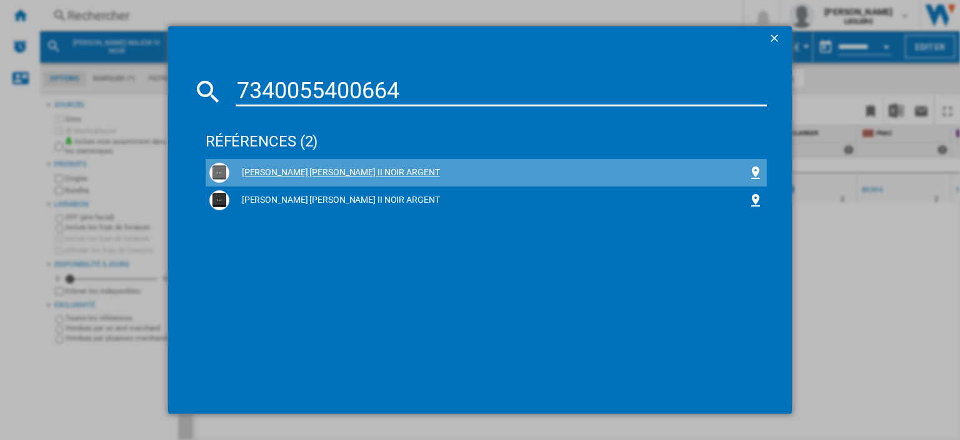
click at [331, 169] on div "[PERSON_NAME] [PERSON_NAME] II NOIR ARGENT" at bounding box center [488, 172] width 519 height 13
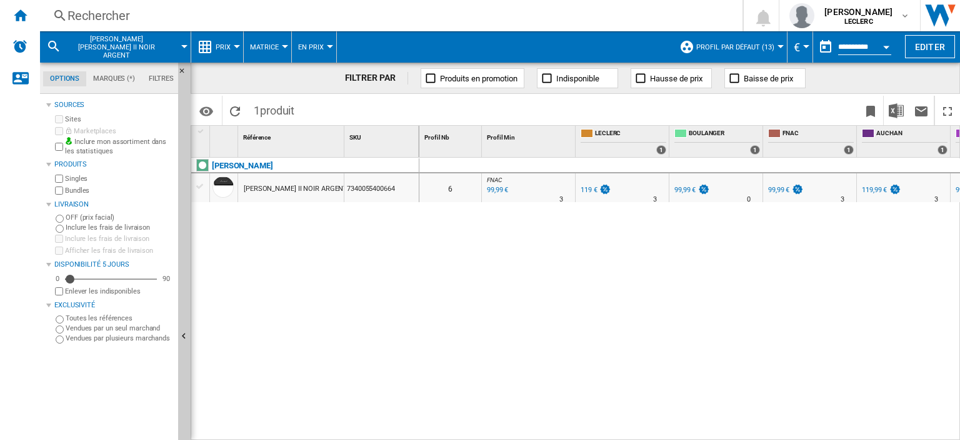
click at [79, 10] on div "Rechercher" at bounding box center [389, 16] width 643 height 18
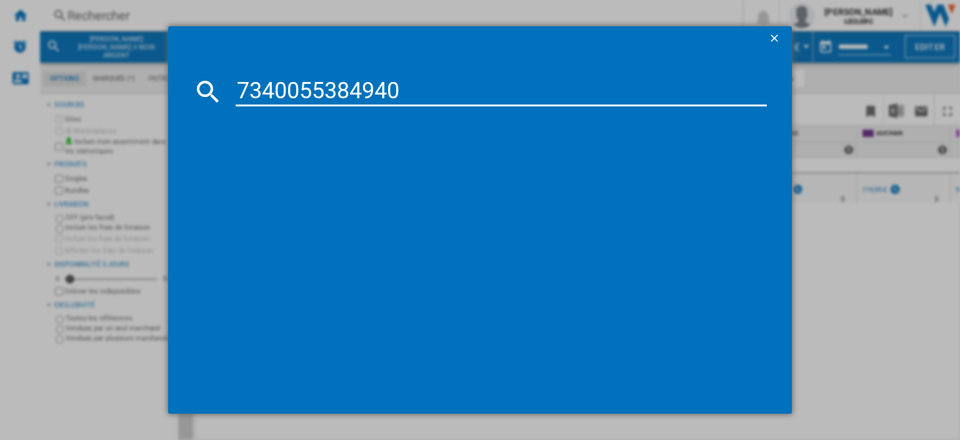
type input "7340055384940"
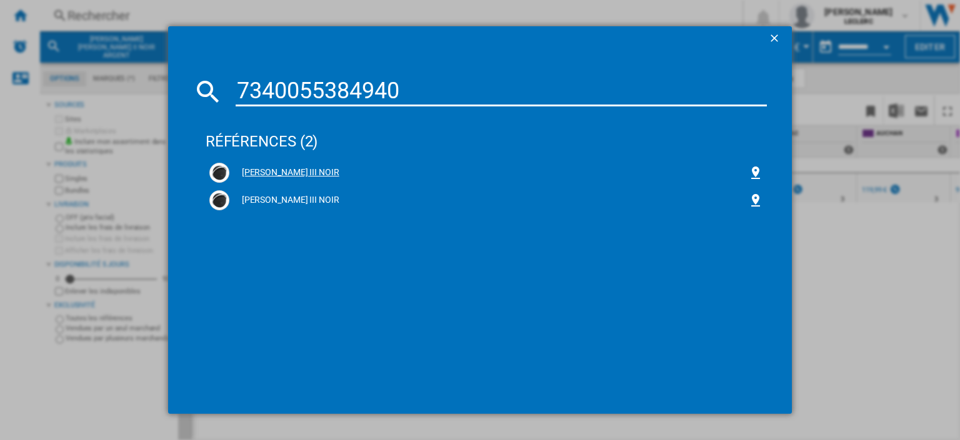
click at [243, 169] on div "[PERSON_NAME] III NOIR" at bounding box center [488, 172] width 519 height 13
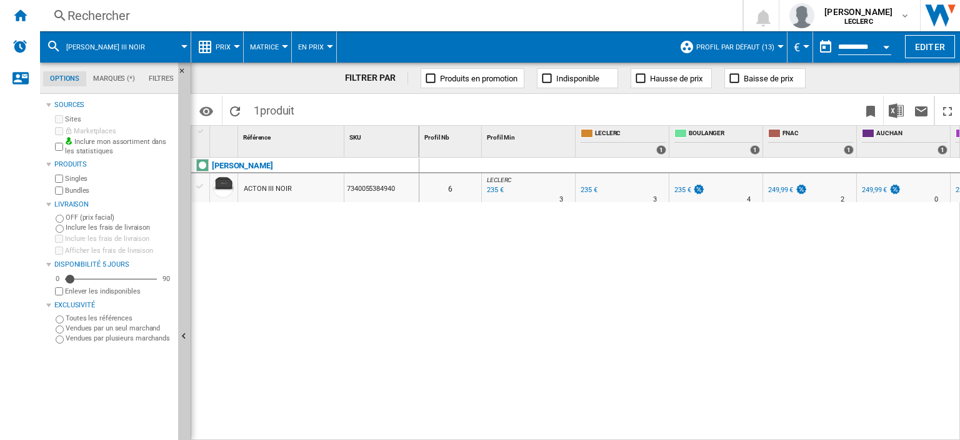
click at [145, 4] on div "Rechercher Rechercher 0 [PERSON_NAME] LECLERC LECLERC Mes paramètres Se déconne…" at bounding box center [500, 15] width 920 height 31
click at [139, 14] on div "Rechercher" at bounding box center [389, 16] width 643 height 18
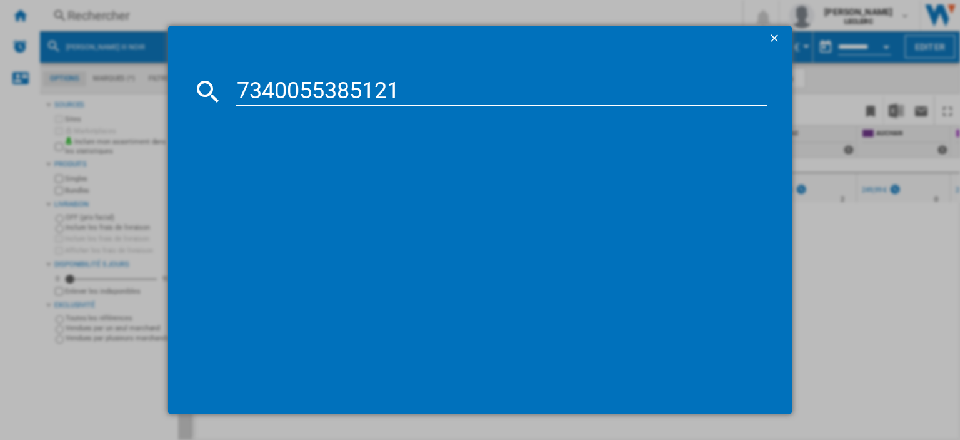
type input "7340055385121"
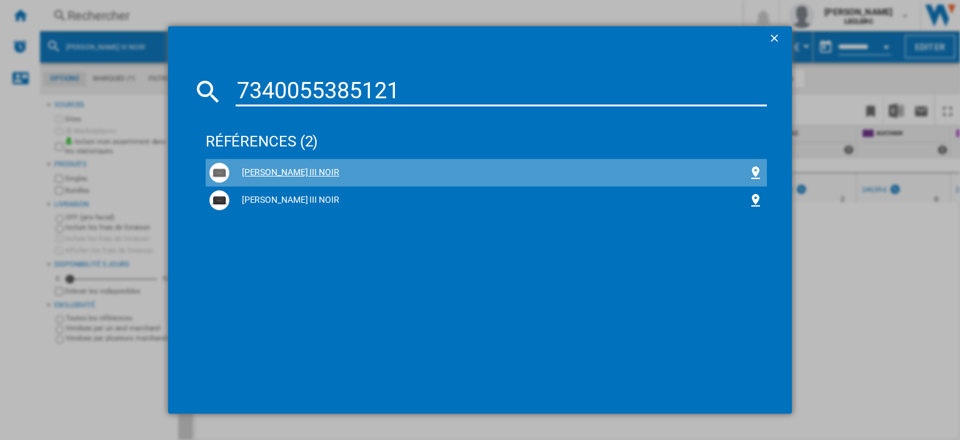
click at [320, 170] on div "[PERSON_NAME] III NOIR" at bounding box center [488, 172] width 519 height 13
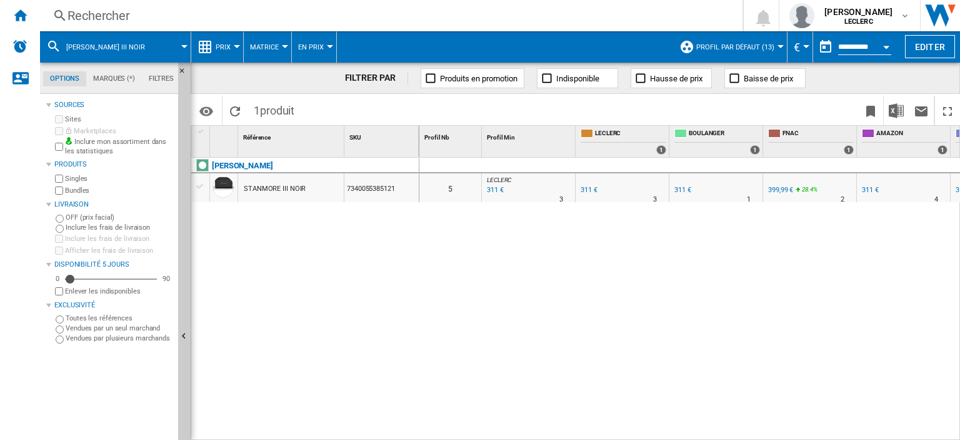
click at [125, 23] on div "Rechercher" at bounding box center [389, 16] width 643 height 18
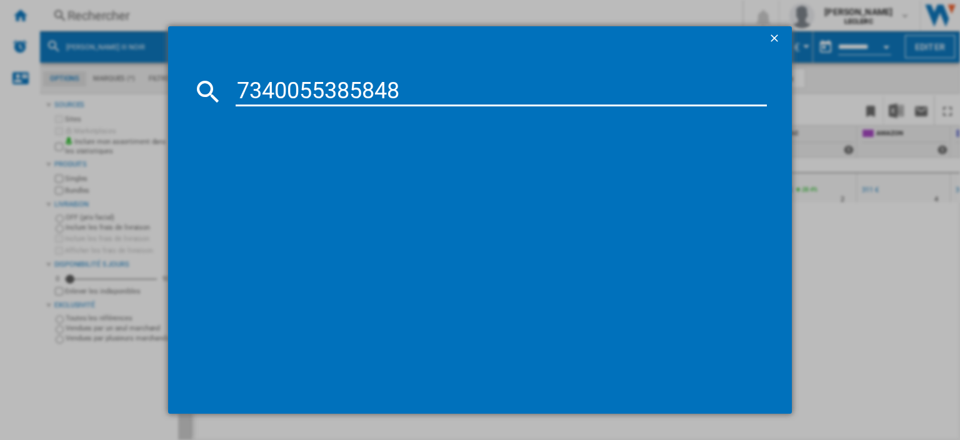
type input "7340055385848"
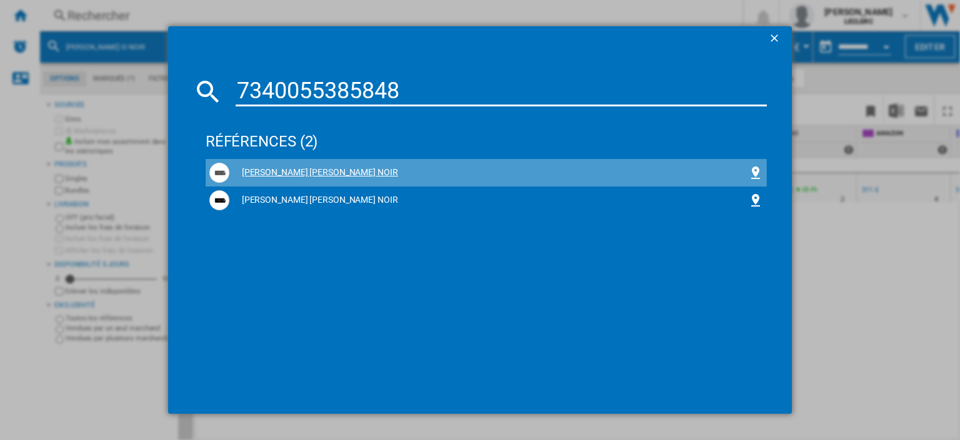
click at [336, 174] on div "[PERSON_NAME] [PERSON_NAME] NOIR" at bounding box center [488, 172] width 519 height 13
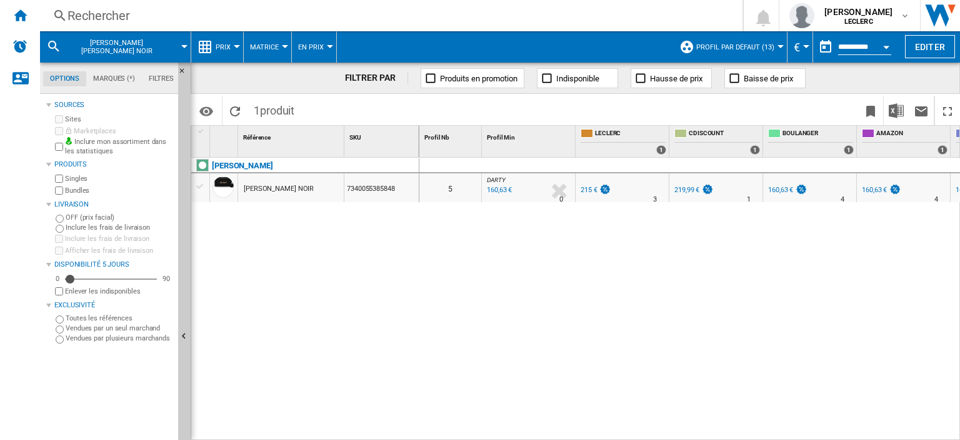
click at [505, 189] on div "160,63 €" at bounding box center [498, 190] width 27 height 13
click at [218, 10] on div "Rechercher" at bounding box center [389, 16] width 643 height 18
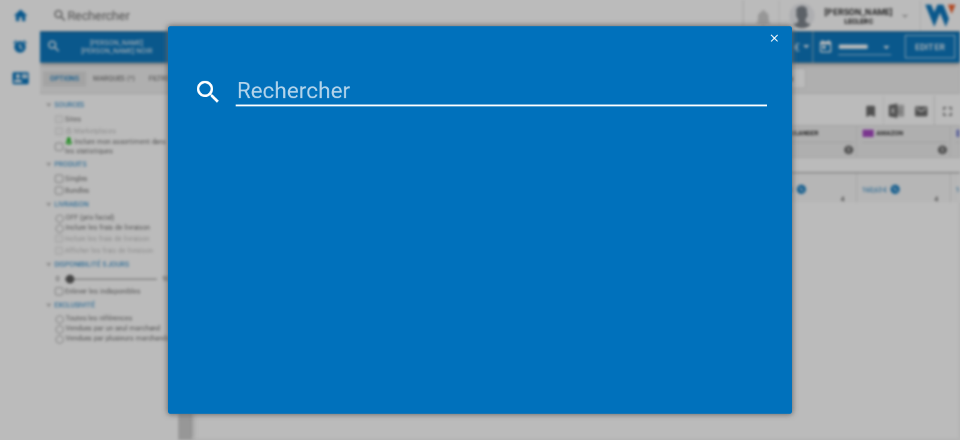
type input "7340055399494"
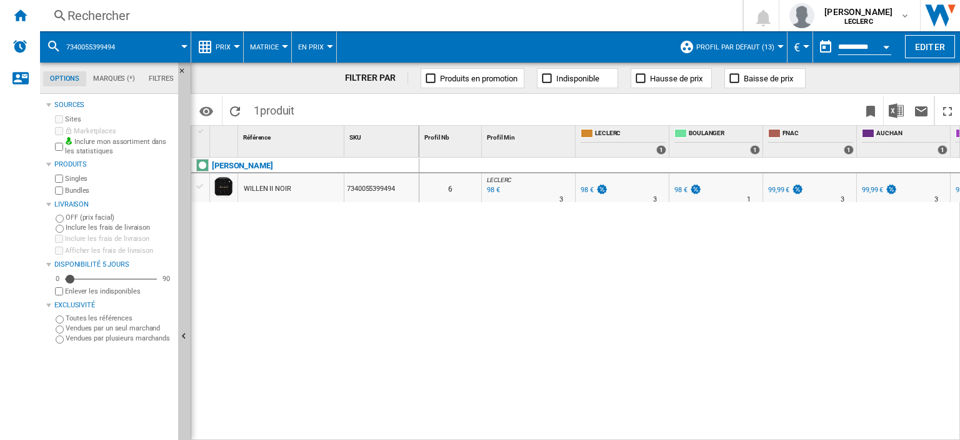
click at [121, 16] on div "Rechercher" at bounding box center [389, 16] width 643 height 18
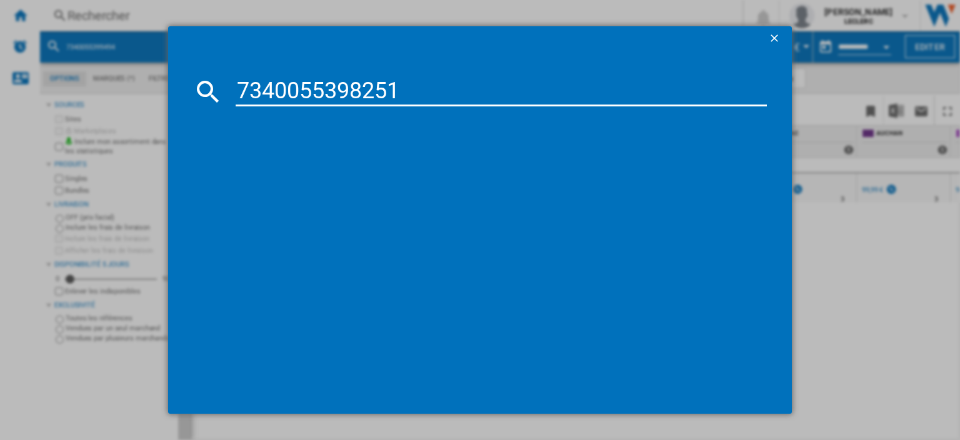
type input "7340055398251"
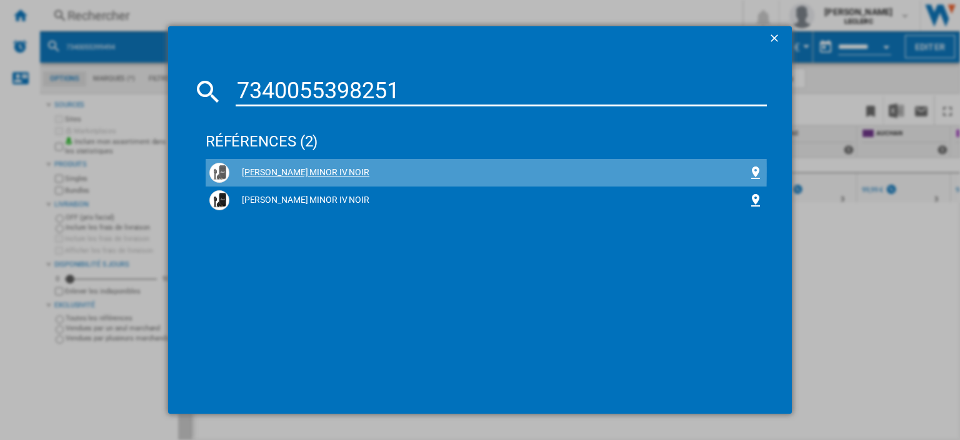
click at [308, 170] on div "[PERSON_NAME] MINOR IV NOIR" at bounding box center [488, 172] width 519 height 13
